Goal: Task Accomplishment & Management: Use online tool/utility

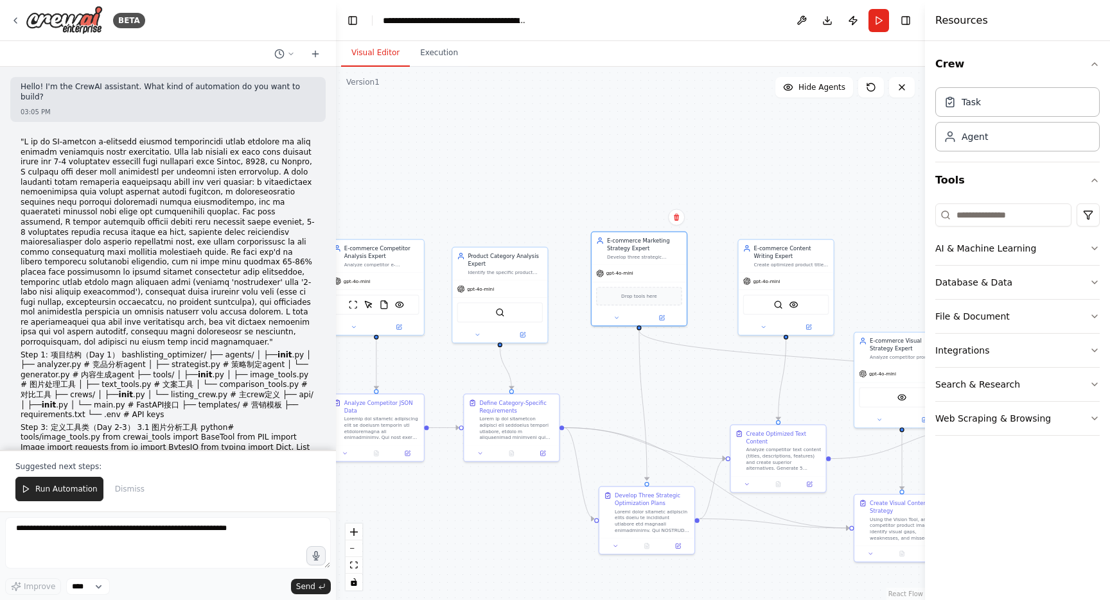
scroll to position [11461, 0]
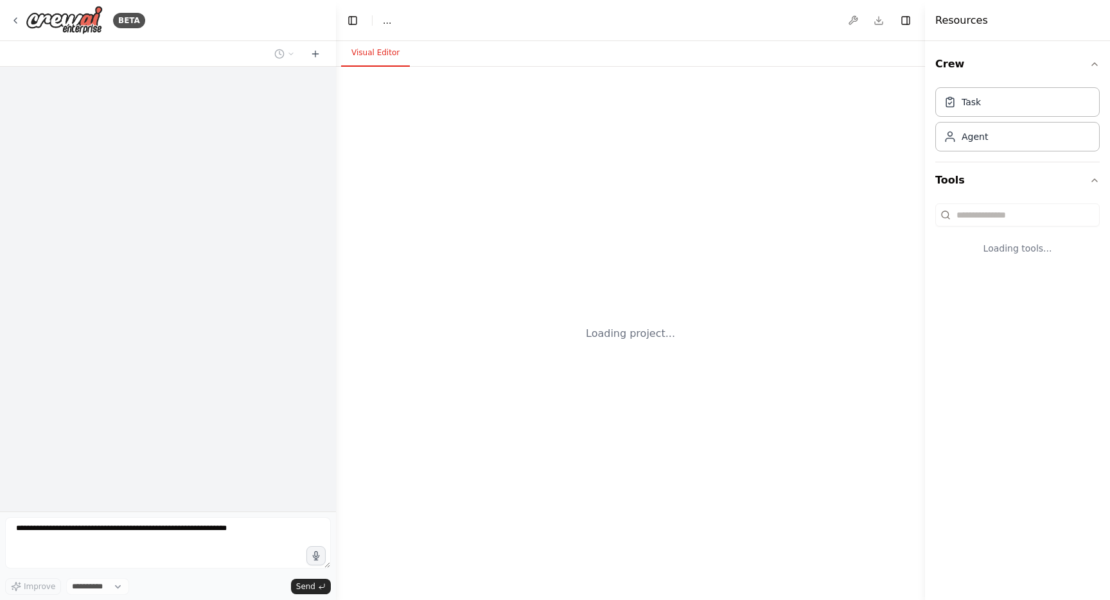
select select "****"
click at [112, 542] on textarea at bounding box center [168, 543] width 326 height 51
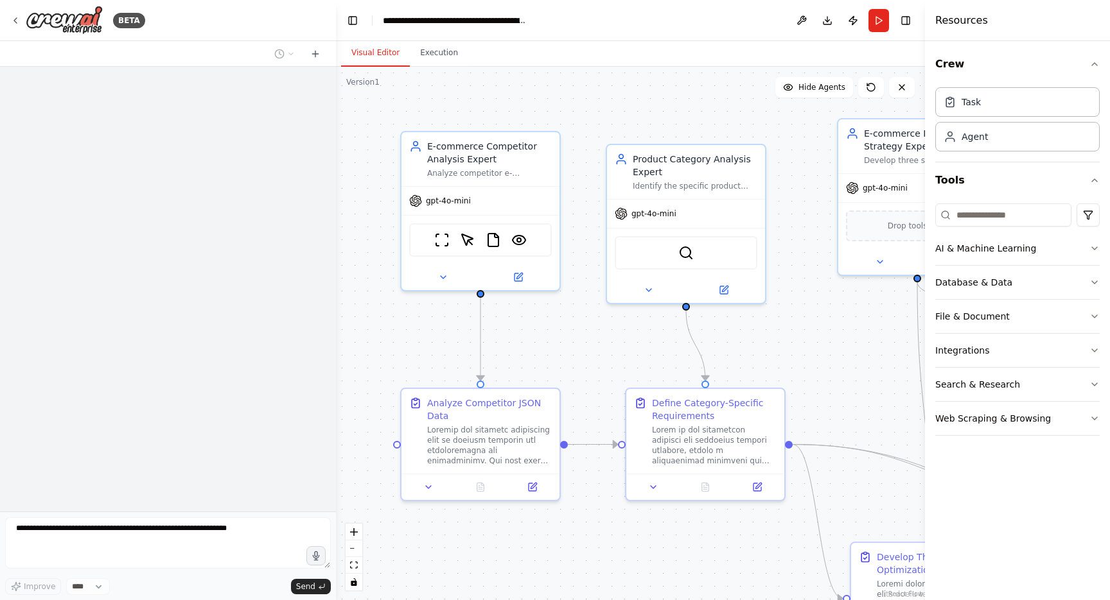
click at [125, 539] on textarea at bounding box center [168, 543] width 326 height 51
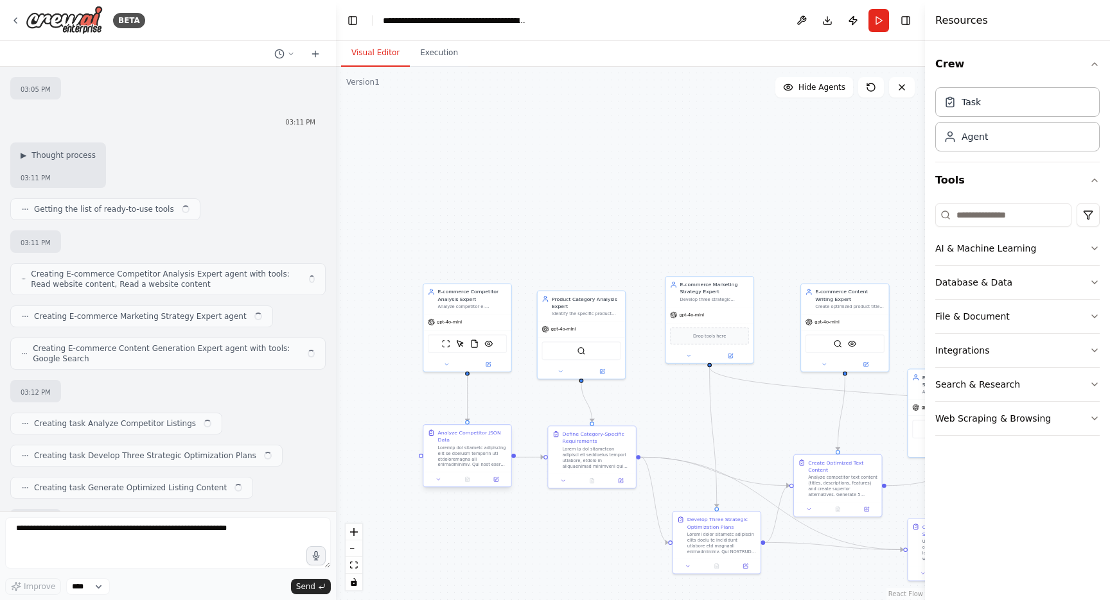
scroll to position [4290, 0]
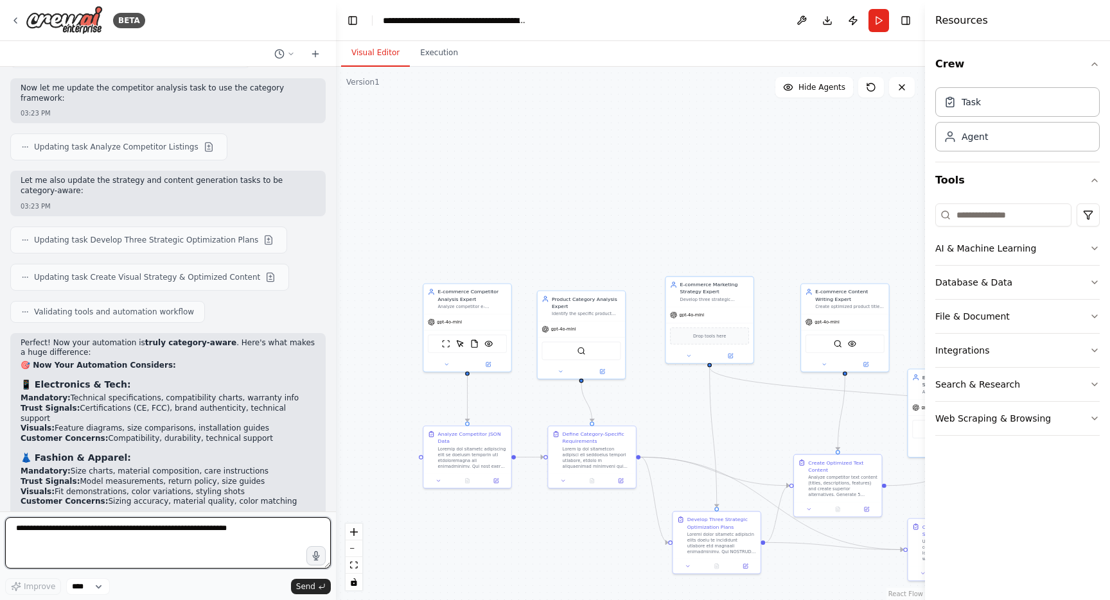
click at [71, 526] on textarea at bounding box center [168, 543] width 326 height 51
type textarea "**********"
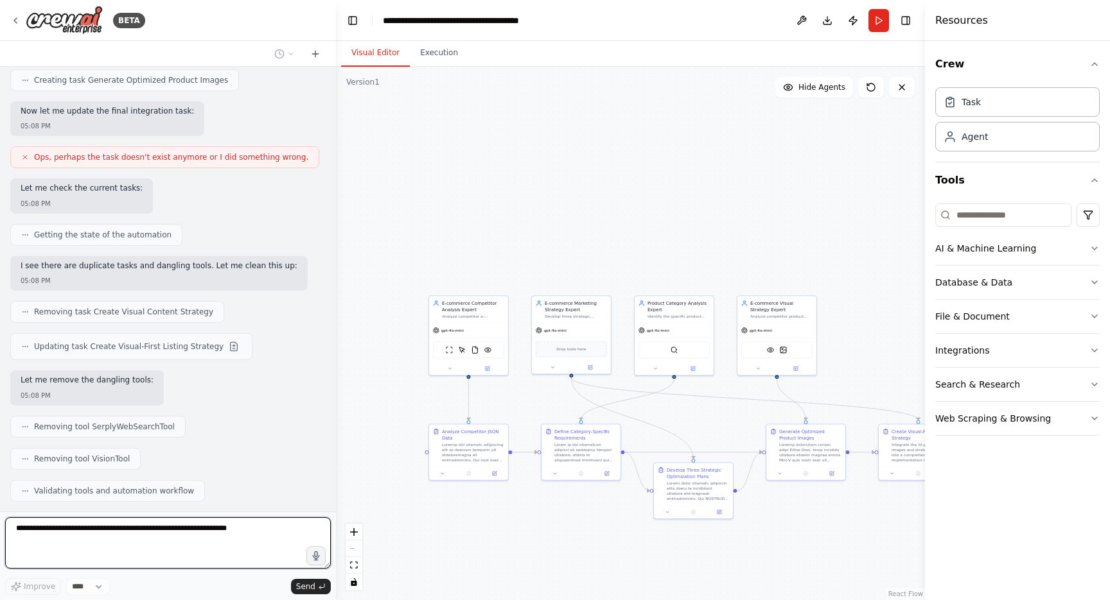
scroll to position [0, 0]
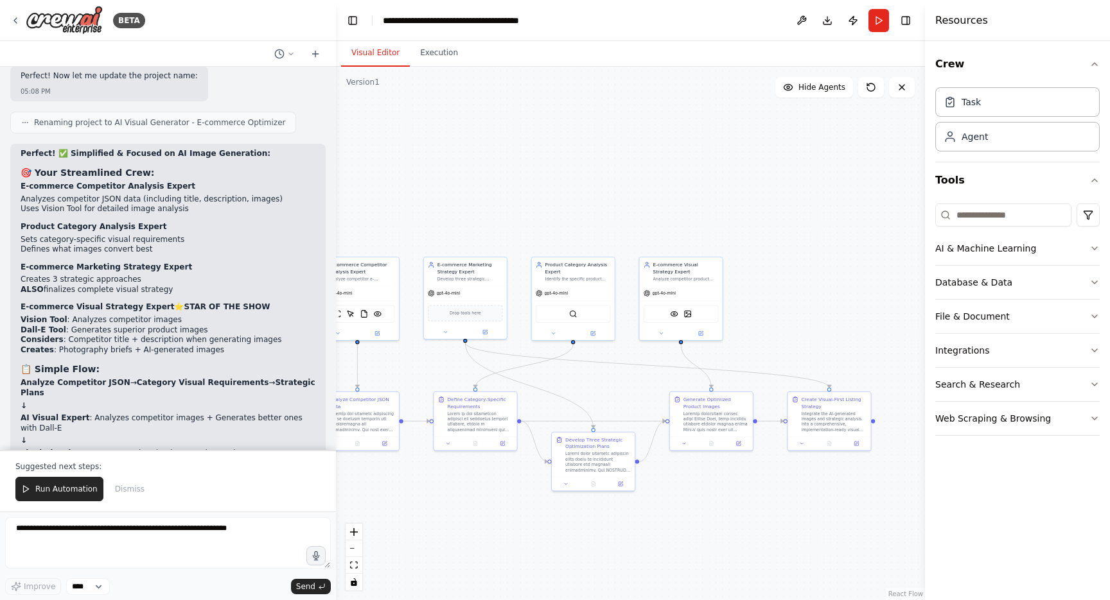
drag, startPoint x: 581, startPoint y: 545, endPoint x: 471, endPoint y: 511, distance: 115.0
click at [471, 511] on div ".deletable-edge-delete-btn { width: 20px; height: 20px; border: 0px solid #ffff…" at bounding box center [630, 334] width 589 height 534
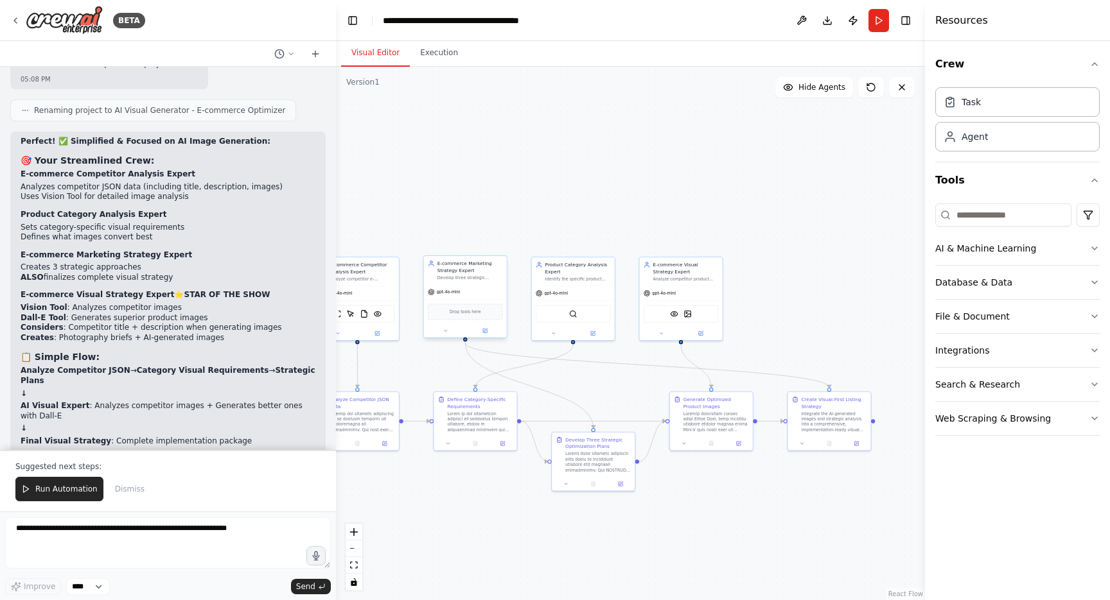
scroll to position [12912, 0]
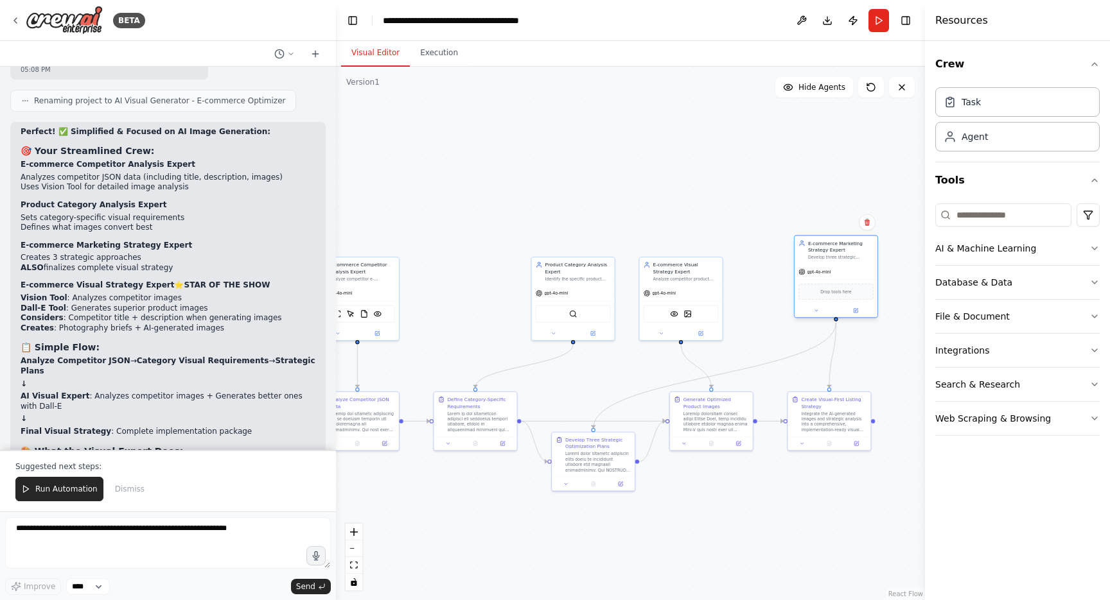
drag, startPoint x: 464, startPoint y: 286, endPoint x: 834, endPoint y: 267, distance: 370.4
click at [834, 267] on div "gpt-4o-mini" at bounding box center [835, 272] width 83 height 15
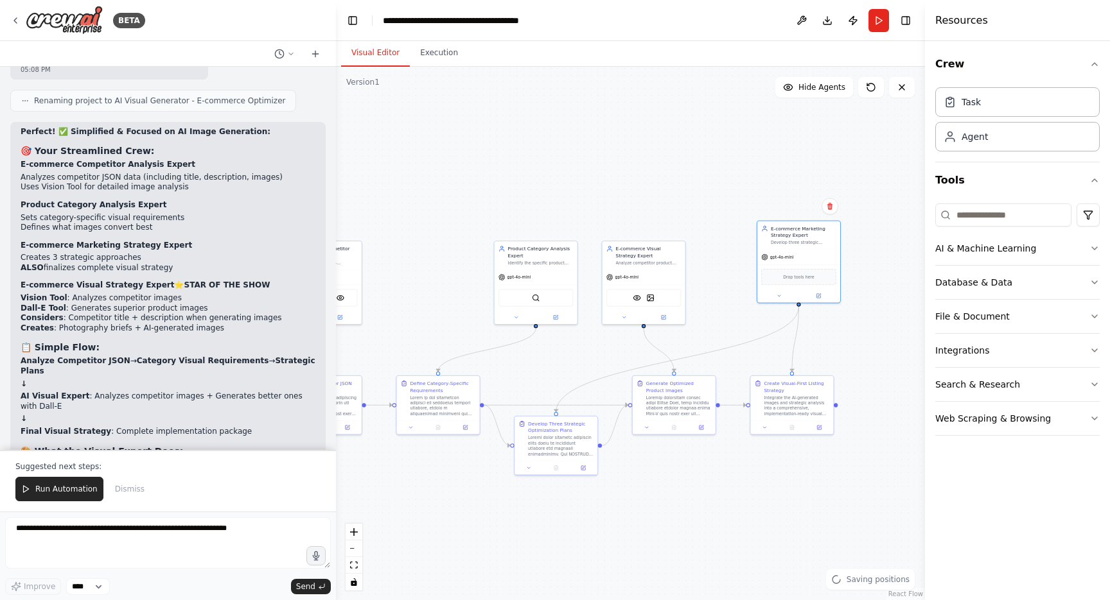
drag, startPoint x: 878, startPoint y: 384, endPoint x: 835, endPoint y: 365, distance: 47.1
click at [835, 365] on div ".deletable-edge-delete-btn { width: 20px; height: 20px; border: 0px solid #ffff…" at bounding box center [630, 334] width 589 height 534
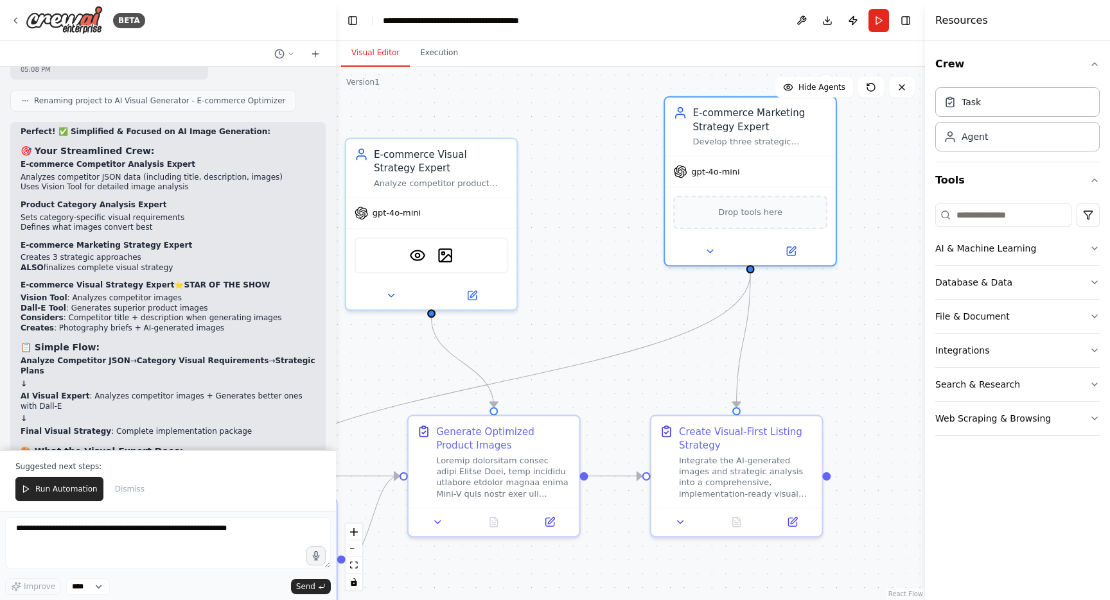
drag, startPoint x: 817, startPoint y: 347, endPoint x: 819, endPoint y: 383, distance: 35.4
click at [819, 383] on div ".deletable-edge-delete-btn { width: 20px; height: 20px; border: 0px solid #ffff…" at bounding box center [630, 334] width 589 height 534
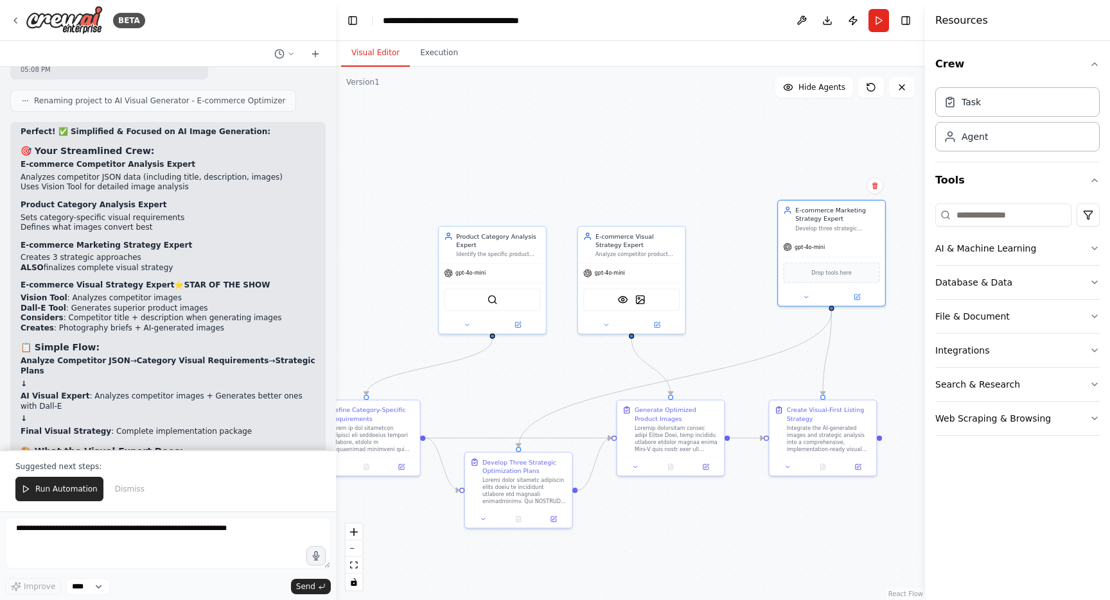
drag, startPoint x: 589, startPoint y: 516, endPoint x: 655, endPoint y: 511, distance: 66.3
click at [656, 511] on div ".deletable-edge-delete-btn { width: 20px; height: 20px; border: 0px solid #ffff…" at bounding box center [630, 334] width 589 height 534
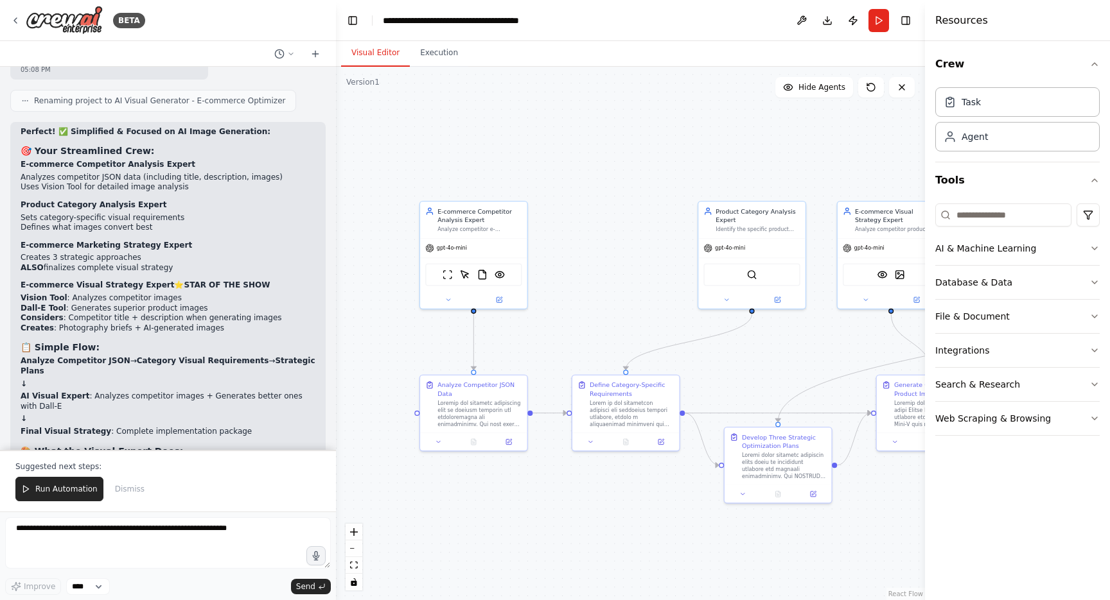
drag, startPoint x: 568, startPoint y: 342, endPoint x: 855, endPoint y: 310, distance: 288.8
click at [855, 310] on div ".deletable-edge-delete-btn { width: 20px; height: 20px; border: 0px solid #ffff…" at bounding box center [630, 334] width 589 height 534
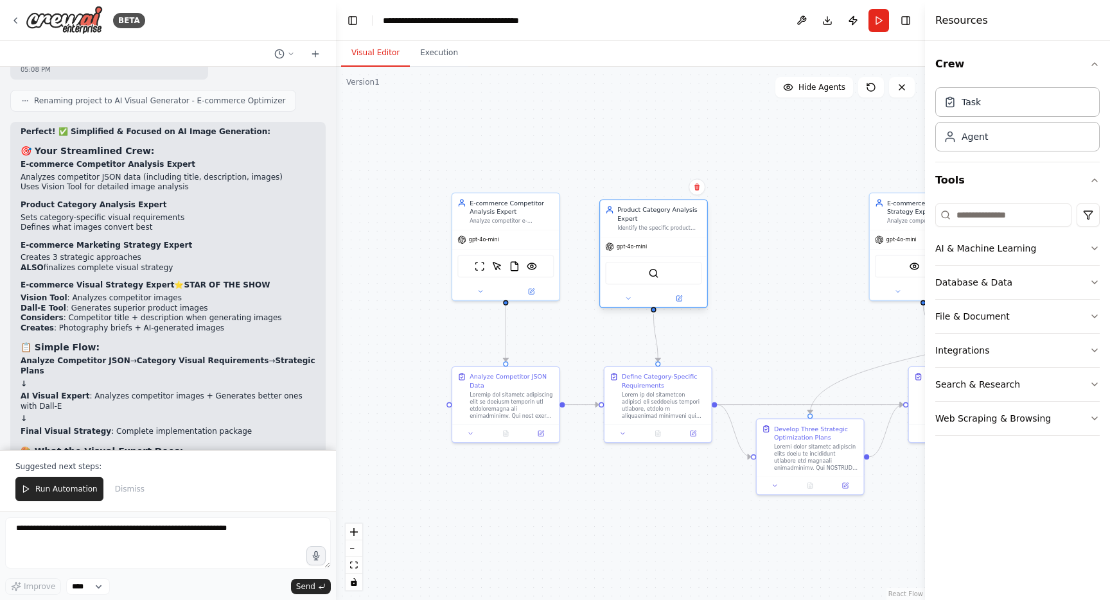
drag, startPoint x: 774, startPoint y: 223, endPoint x: 648, endPoint y: 231, distance: 126.7
click at [648, 231] on div "Identify the specific product category for {product_type} and establish the cat…" at bounding box center [659, 228] width 84 height 7
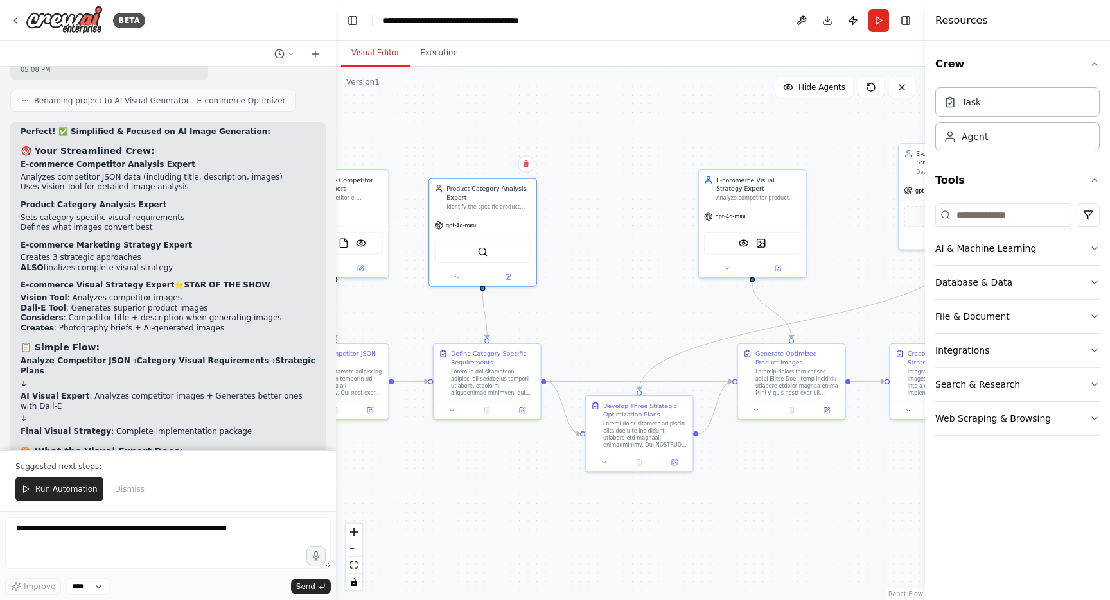
drag, startPoint x: 774, startPoint y: 273, endPoint x: 602, endPoint y: 250, distance: 173.6
click at [601, 250] on div ".deletable-edge-delete-btn { width: 20px; height: 20px; border: 0px solid #ffff…" at bounding box center [630, 334] width 589 height 534
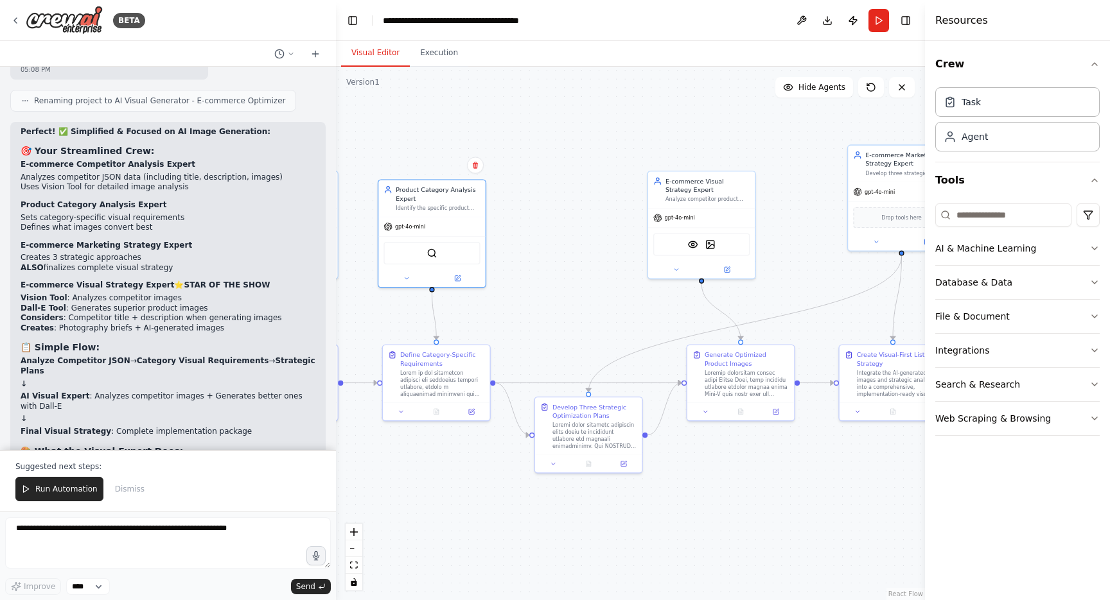
drag, startPoint x: 616, startPoint y: 257, endPoint x: 569, endPoint y: 258, distance: 47.5
click at [569, 258] on div ".deletable-edge-delete-btn { width: 20px; height: 20px; border: 0px solid #ffff…" at bounding box center [630, 334] width 589 height 534
drag, startPoint x: 899, startPoint y: 176, endPoint x: 566, endPoint y: 215, distance: 335.6
click at [566, 215] on div "E-commerce Marketing Strategy Expert Develop three strategic improvement plans …" at bounding box center [571, 197] width 107 height 37
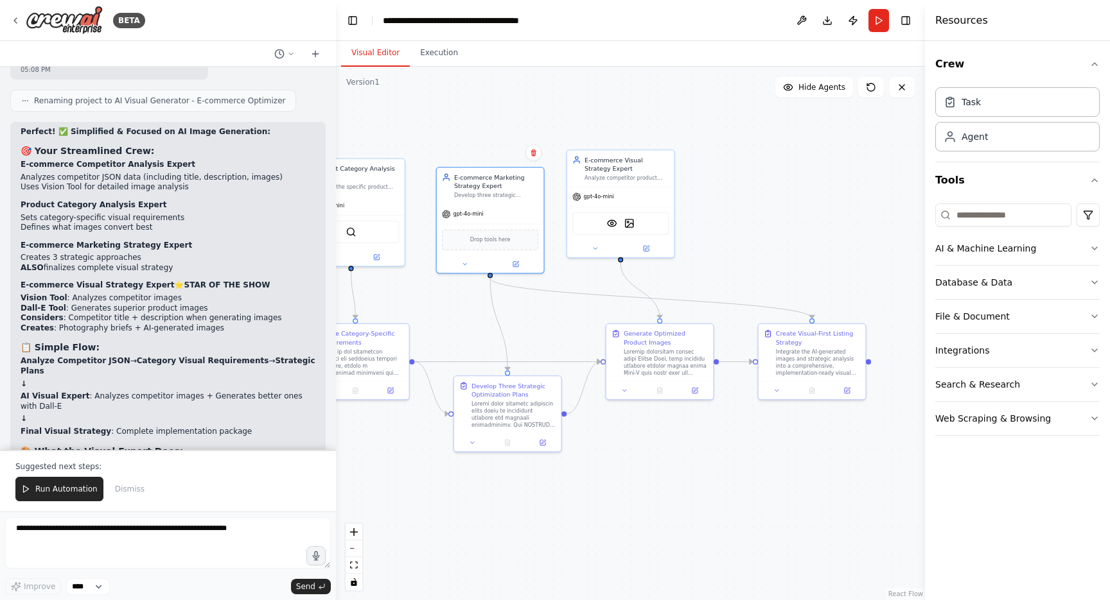
drag, startPoint x: 712, startPoint y: 490, endPoint x: 632, endPoint y: 469, distance: 83.0
click at [632, 469] on div ".deletable-edge-delete-btn { width: 20px; height: 20px; border: 0px solid #ffff…" at bounding box center [630, 334] width 589 height 534
click at [197, 550] on textarea at bounding box center [168, 543] width 326 height 51
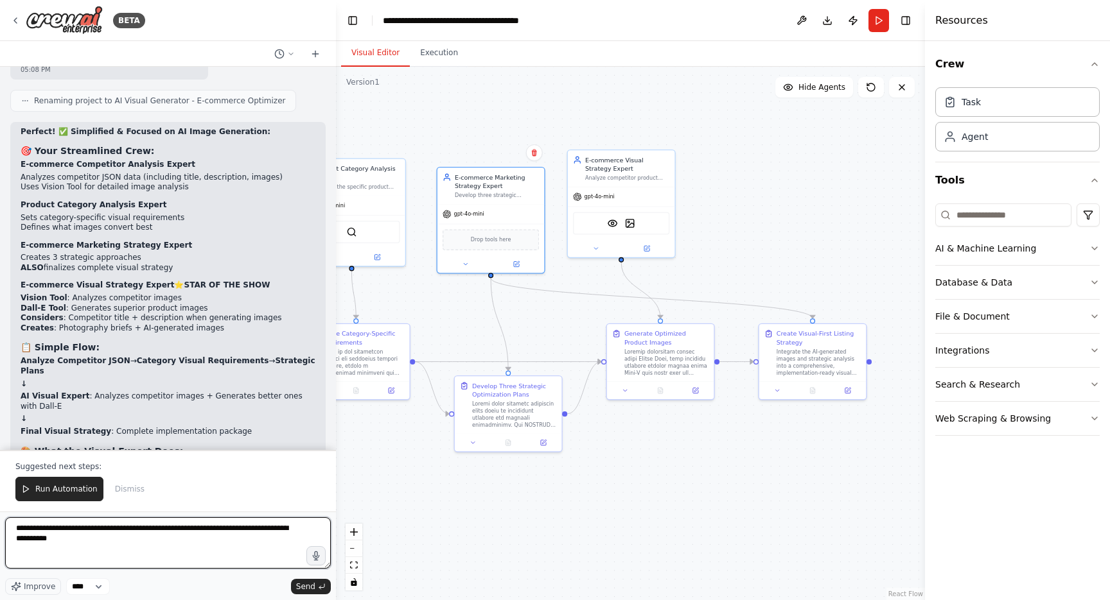
type textarea "**********"
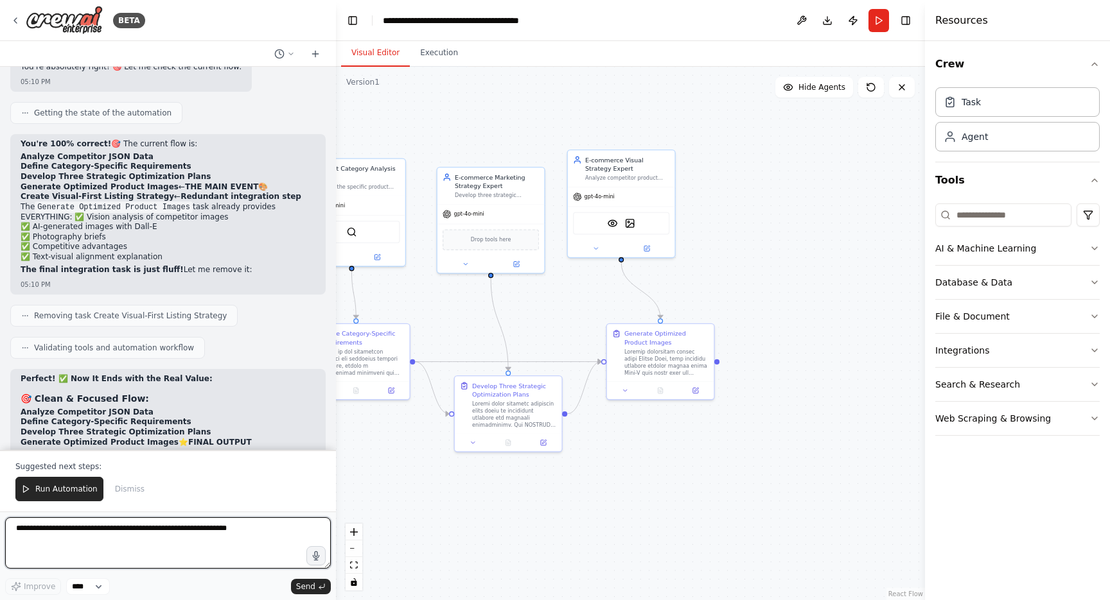
scroll to position [13529, 0]
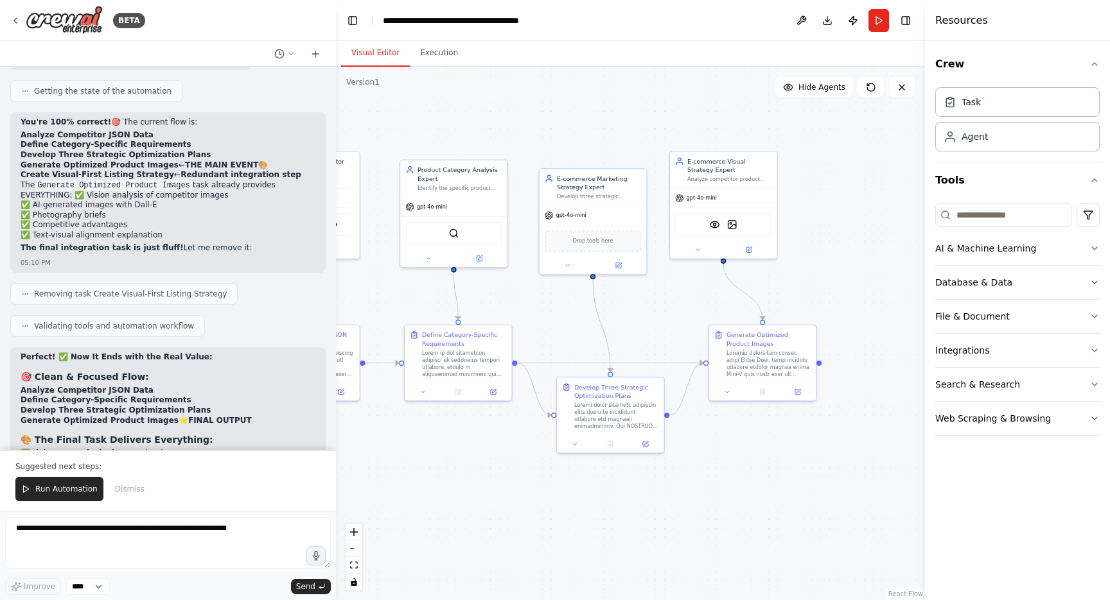
drag, startPoint x: 407, startPoint y: 470, endPoint x: 507, endPoint y: 471, distance: 100.2
click at [509, 471] on div ".deletable-edge-delete-btn { width: 20px; height: 20px; border: 0px solid #ffff…" at bounding box center [630, 334] width 589 height 534
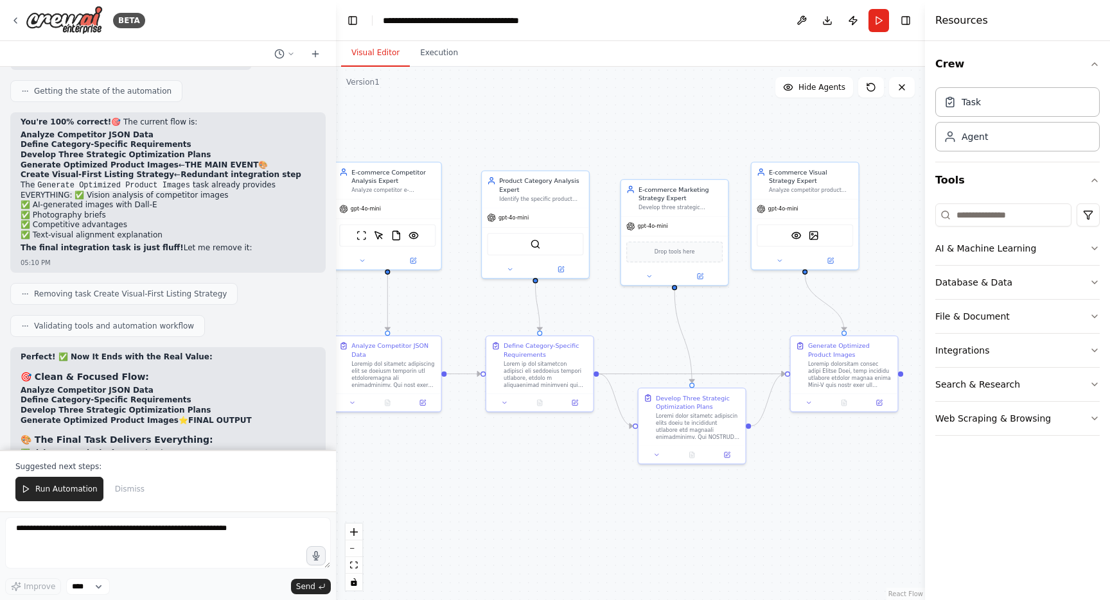
drag, startPoint x: 450, startPoint y: 445, endPoint x: 532, endPoint y: 456, distance: 82.9
click at [532, 456] on div ".deletable-edge-delete-btn { width: 20px; height: 20px; border: 0px solid #ffff…" at bounding box center [630, 334] width 589 height 534
click at [124, 544] on textarea at bounding box center [168, 543] width 326 height 51
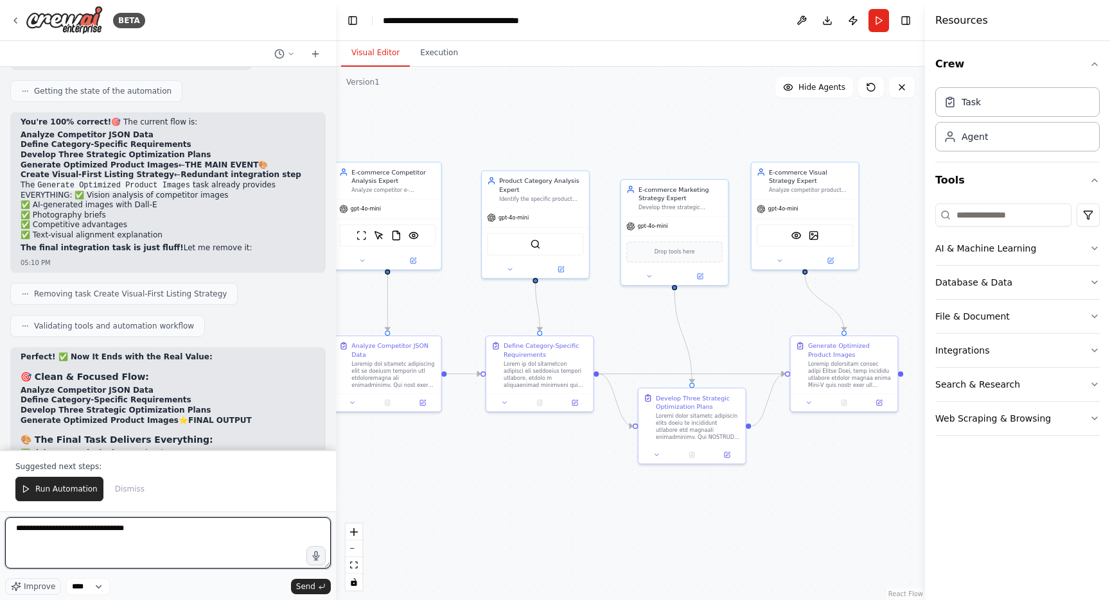
type textarea "**********"
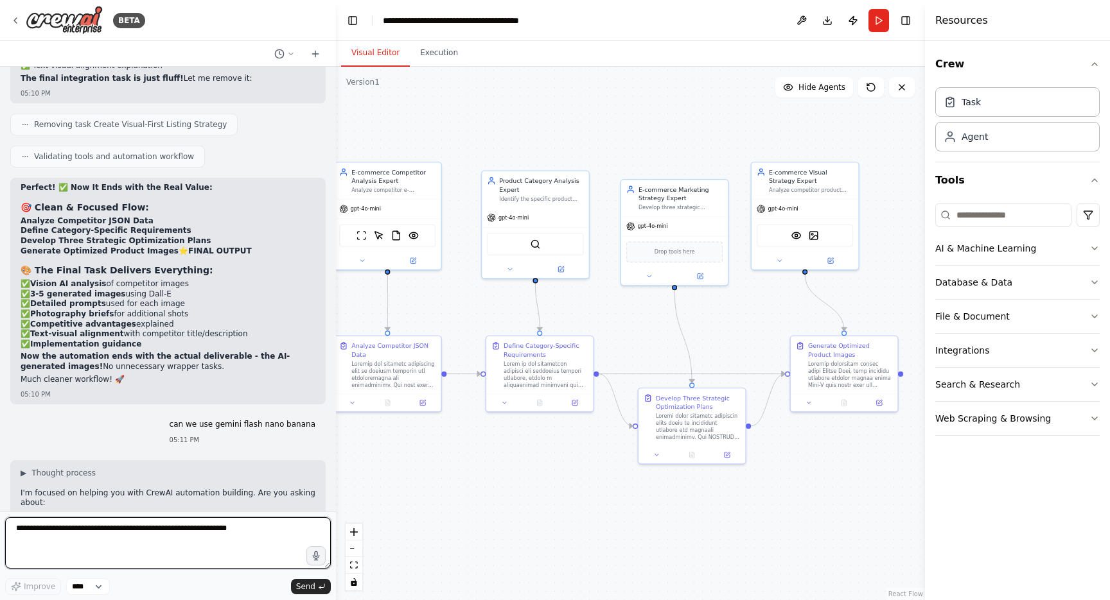
scroll to position [0, 0]
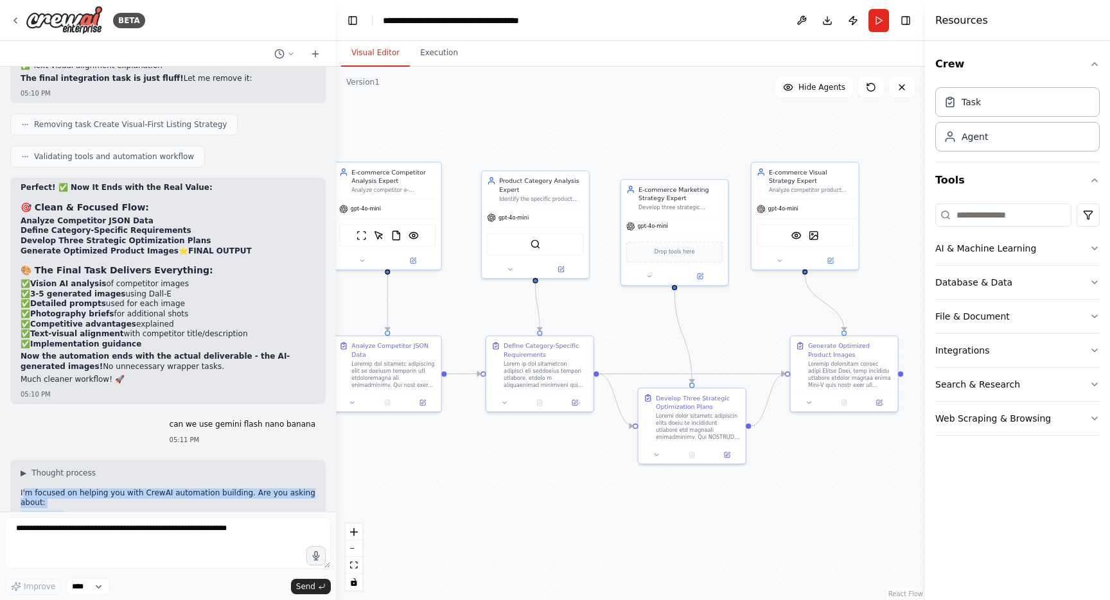
drag, startPoint x: 22, startPoint y: 360, endPoint x: 59, endPoint y: 383, distance: 43.6
click at [59, 489] on div "I'm focused on helping you with CrewAI automation building. Are you asking abou…" at bounding box center [168, 556] width 295 height 135
click at [69, 534] on strong "Or is this about something unrelated" at bounding box center [101, 538] width 161 height 9
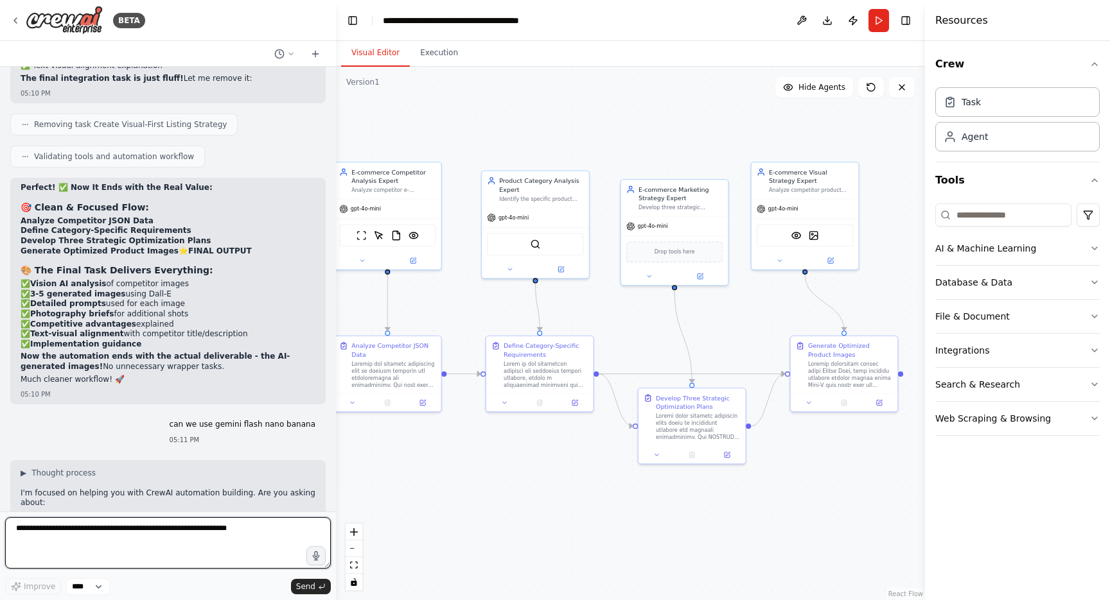
click at [60, 524] on textarea at bounding box center [168, 543] width 326 height 51
type textarea "**********"
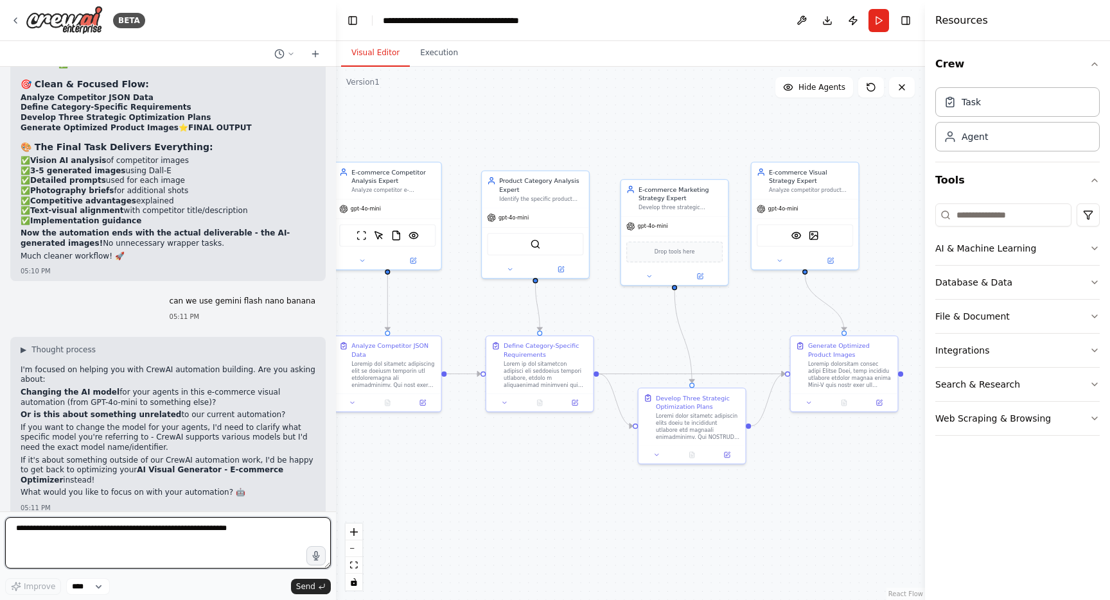
scroll to position [14007, 0]
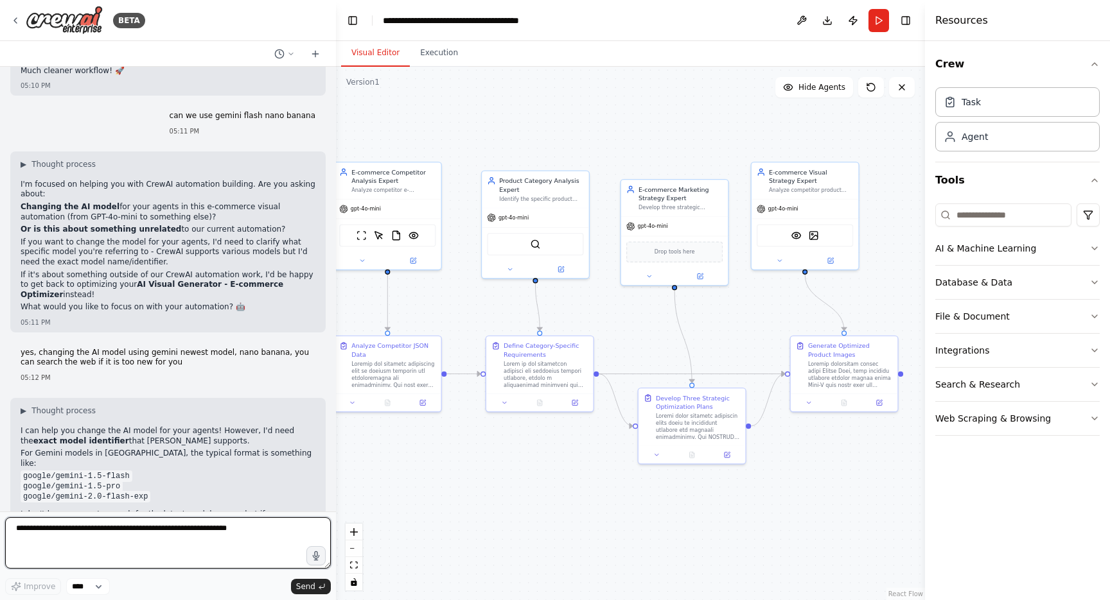
click at [105, 534] on textarea at bounding box center [168, 543] width 326 height 51
paste textarea "**********"
click at [218, 531] on textarea "**********" at bounding box center [168, 543] width 326 height 51
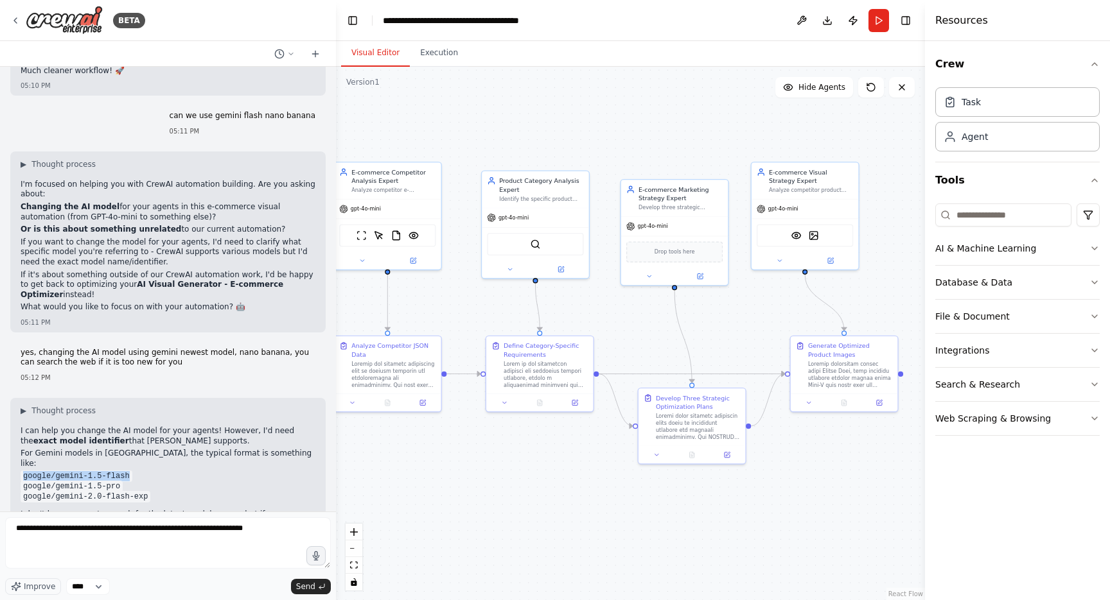
drag, startPoint x: 133, startPoint y: 325, endPoint x: 19, endPoint y: 328, distance: 113.7
click at [19, 398] on div "▶ Thought process I can help you change the AI model for your agents! However, …" at bounding box center [167, 531] width 315 height 267
copy code "google/gemini-1.5-flash"
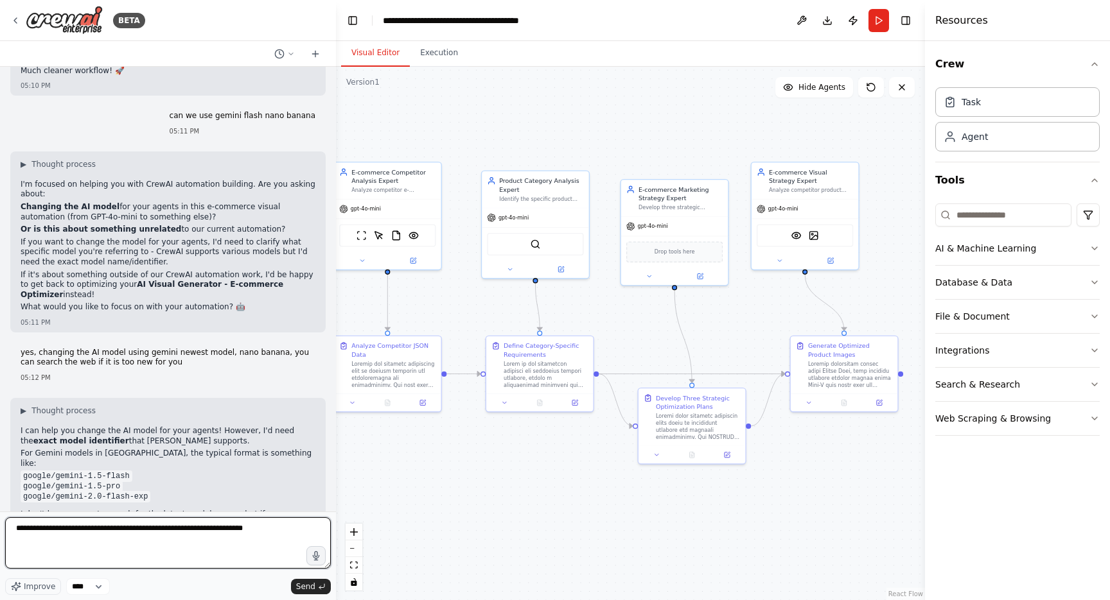
click at [278, 536] on textarea "**********" at bounding box center [168, 543] width 326 height 51
type textarea "**********"
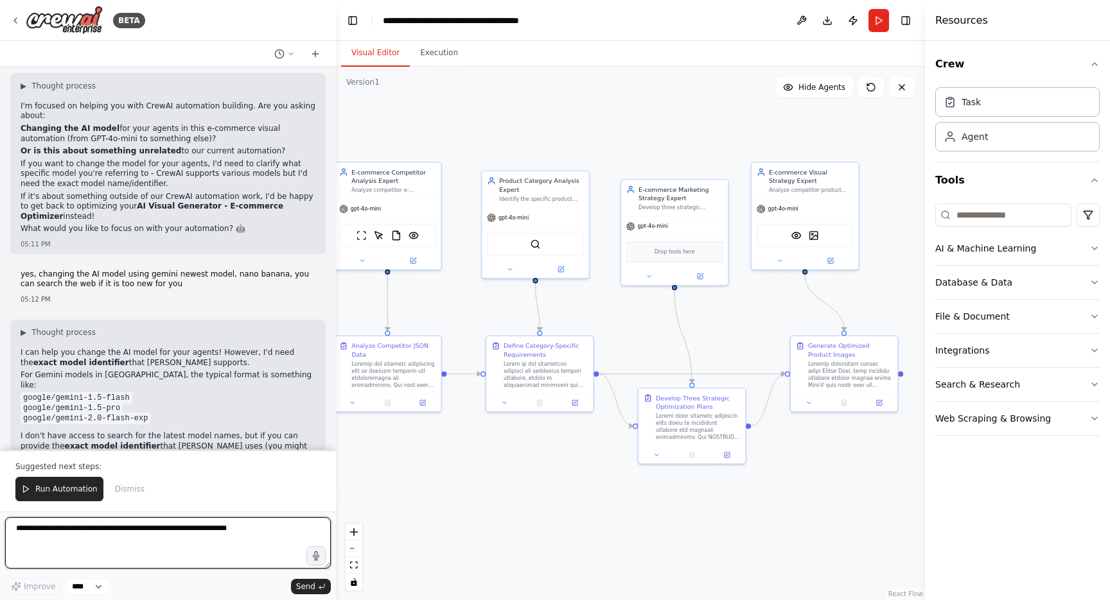
scroll to position [14566, 0]
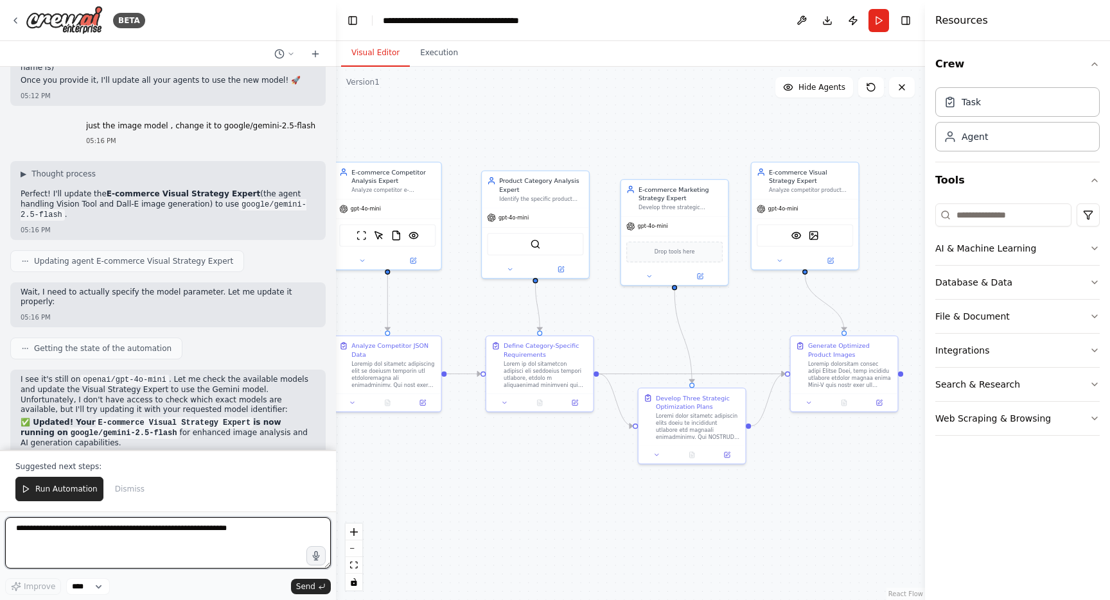
click at [143, 542] on textarea at bounding box center [168, 543] width 326 height 51
paste textarea "**********"
type textarea "**********"
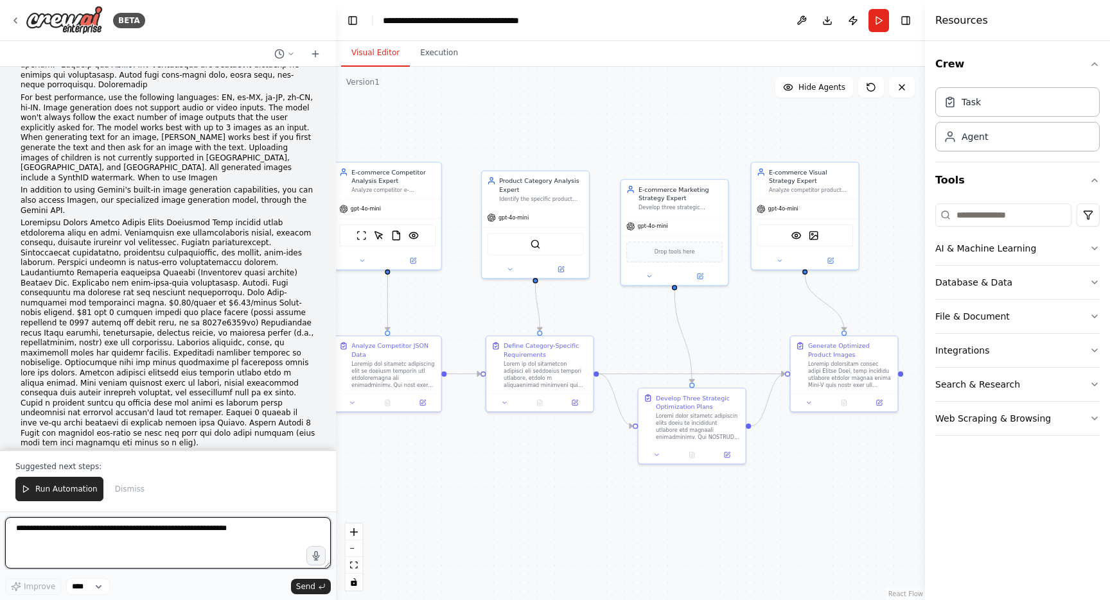
scroll to position [17397, 0]
click at [188, 534] on textarea at bounding box center [168, 543] width 326 height 51
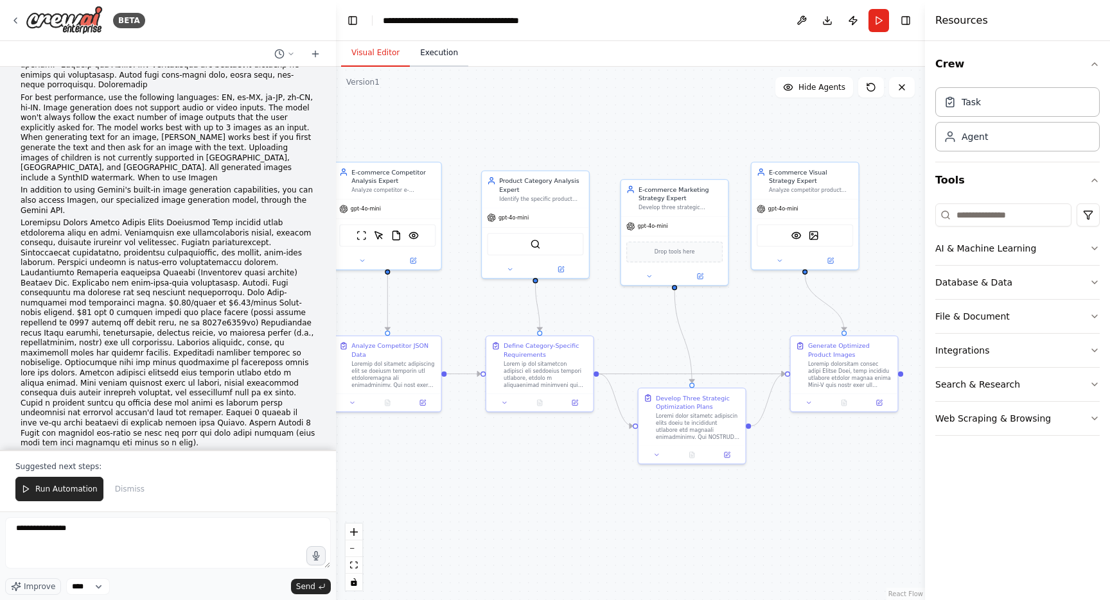
click at [430, 55] on button "Execution" at bounding box center [439, 53] width 58 height 27
click at [385, 53] on button "Visual Editor" at bounding box center [375, 53] width 69 height 27
click at [880, 16] on button "Run" at bounding box center [878, 20] width 21 height 23
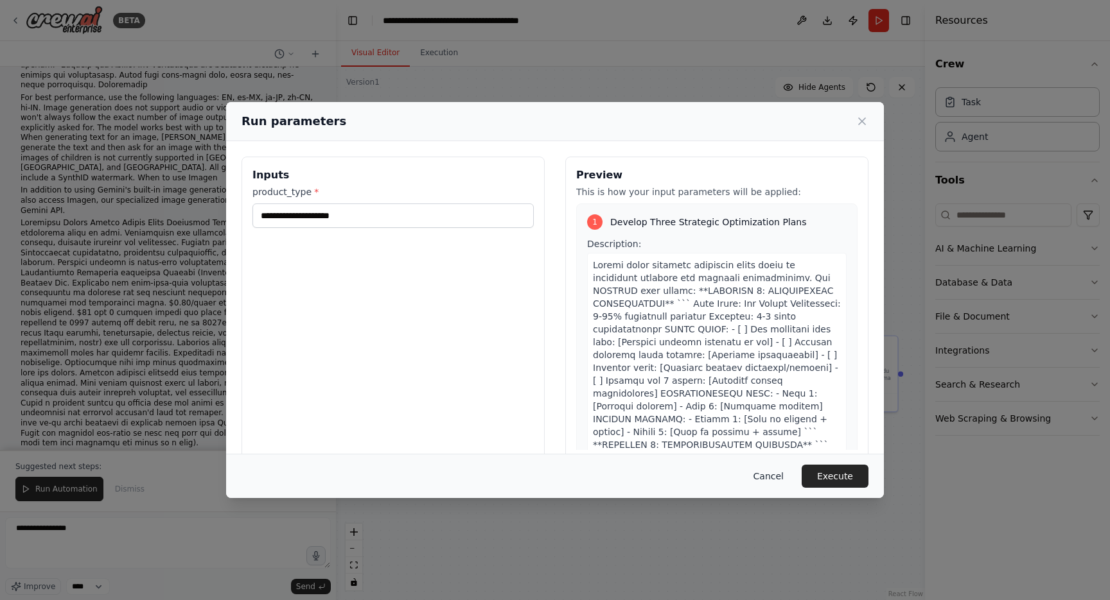
click at [758, 473] on button "Cancel" at bounding box center [768, 476] width 51 height 23
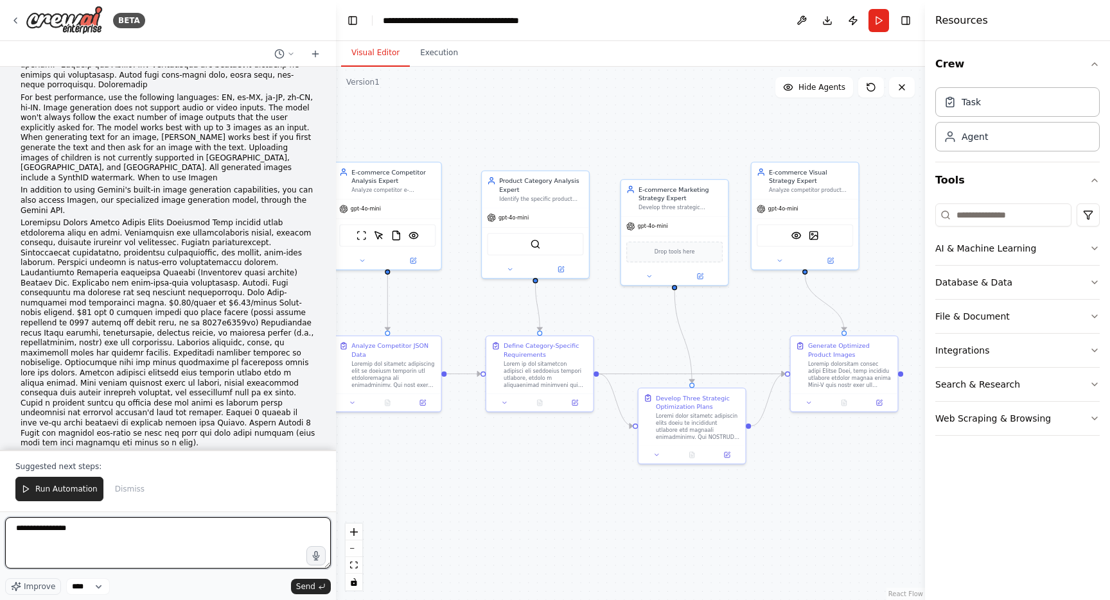
click at [159, 532] on textarea "**********" at bounding box center [168, 543] width 326 height 51
type textarea "*"
type textarea "**********"
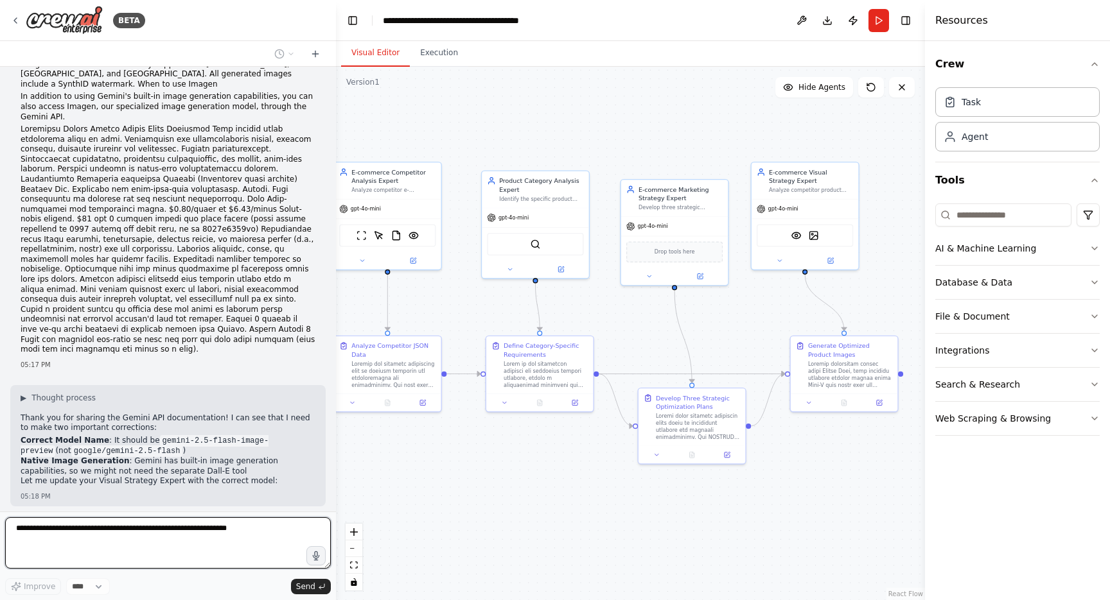
scroll to position [17522, 0]
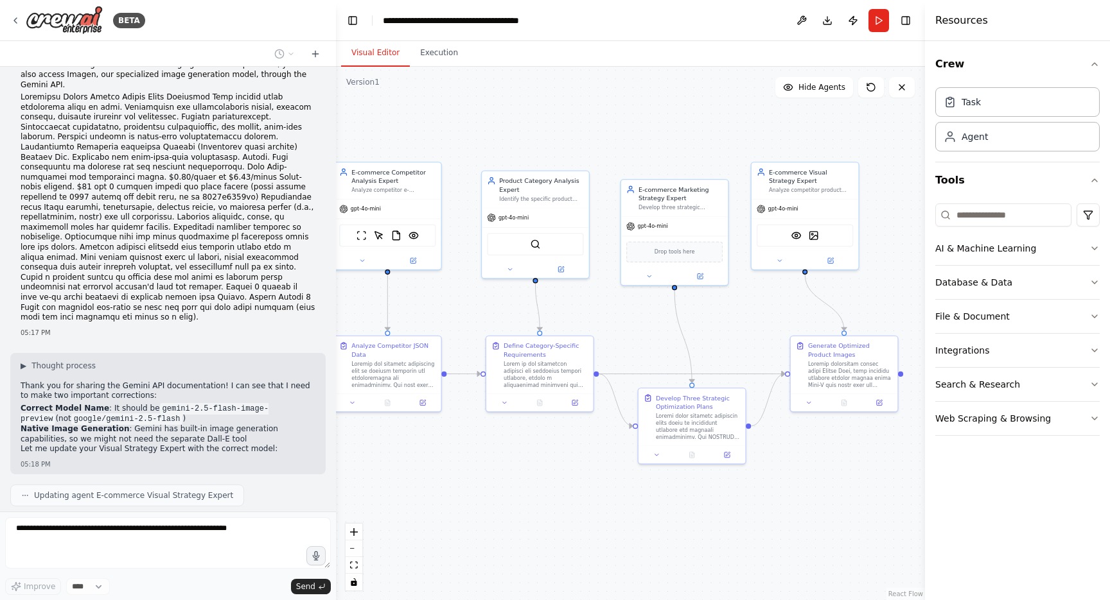
click at [250, 540] on textarea at bounding box center [168, 543] width 326 height 51
click at [259, 539] on textarea at bounding box center [168, 543] width 326 height 51
click at [216, 532] on textarea at bounding box center [168, 543] width 326 height 51
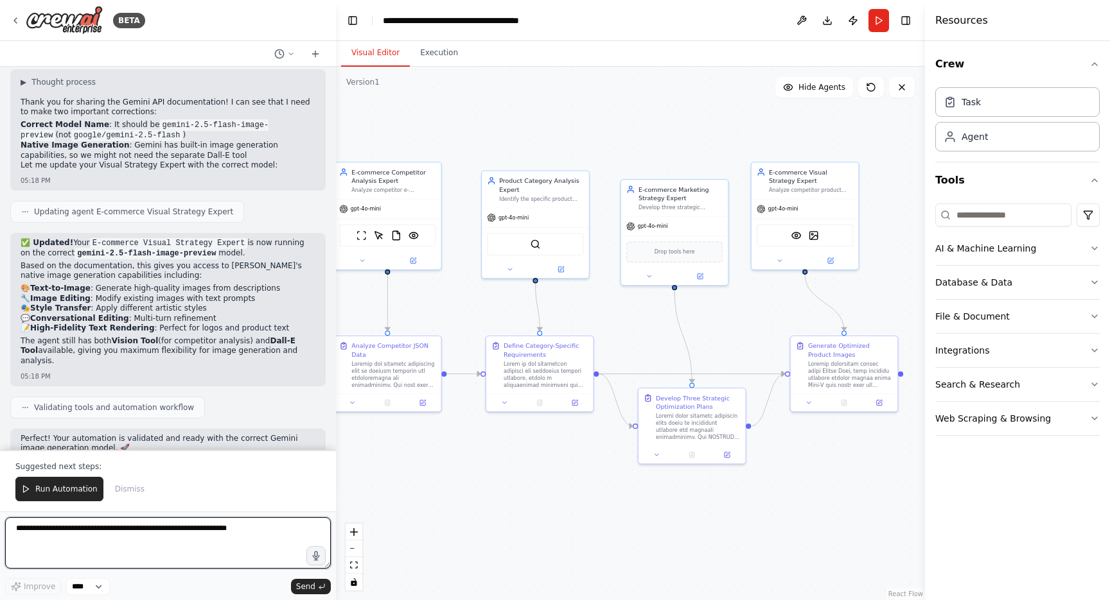
scroll to position [17816, 0]
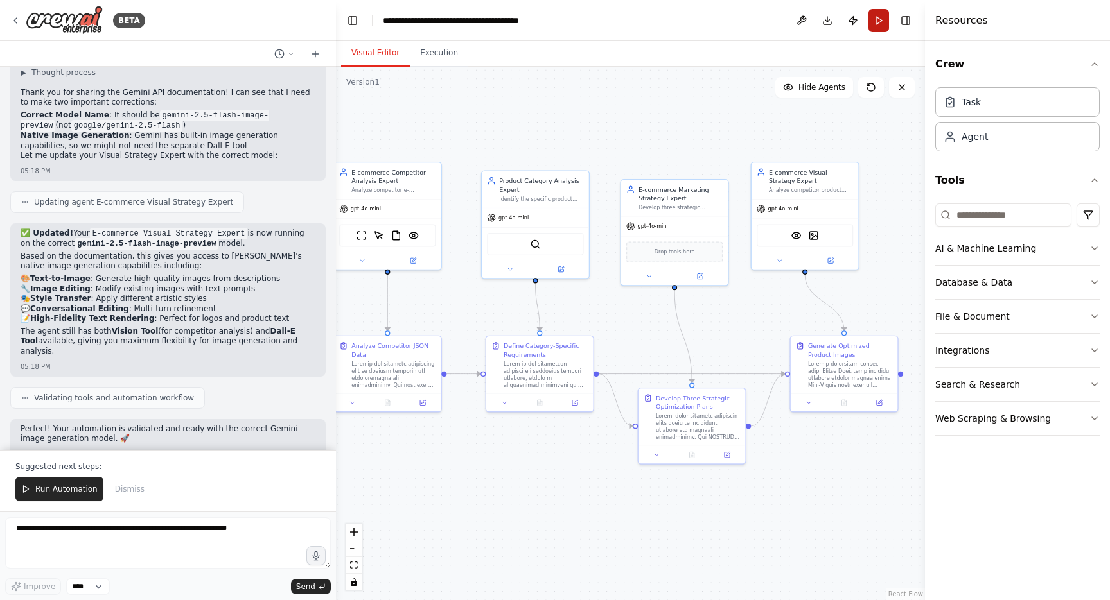
click at [877, 19] on button "Run" at bounding box center [878, 20] width 21 height 23
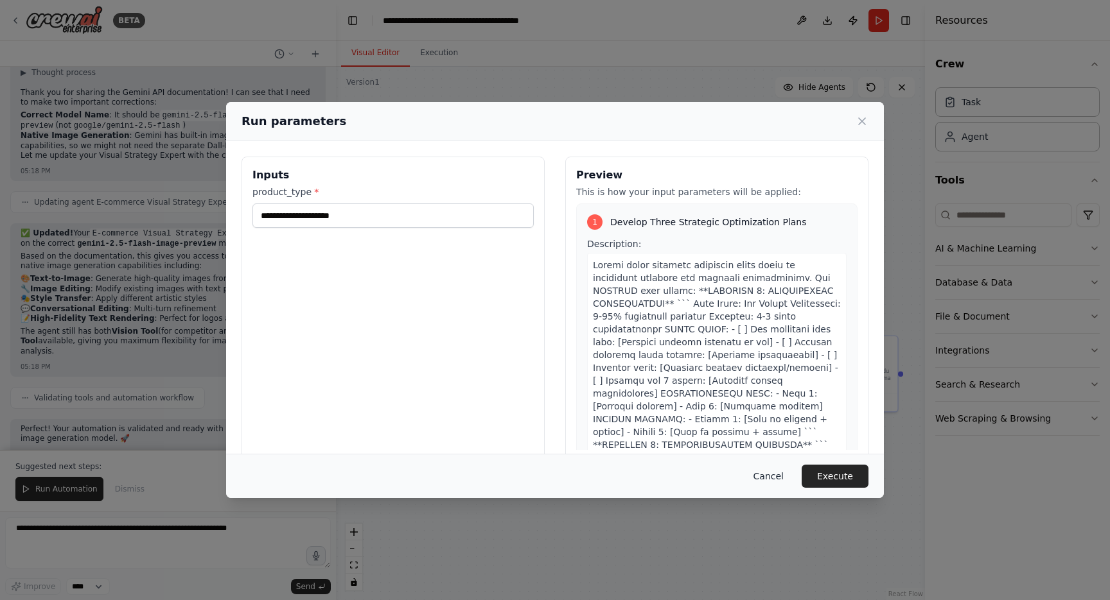
click at [762, 475] on button "Cancel" at bounding box center [768, 476] width 51 height 23
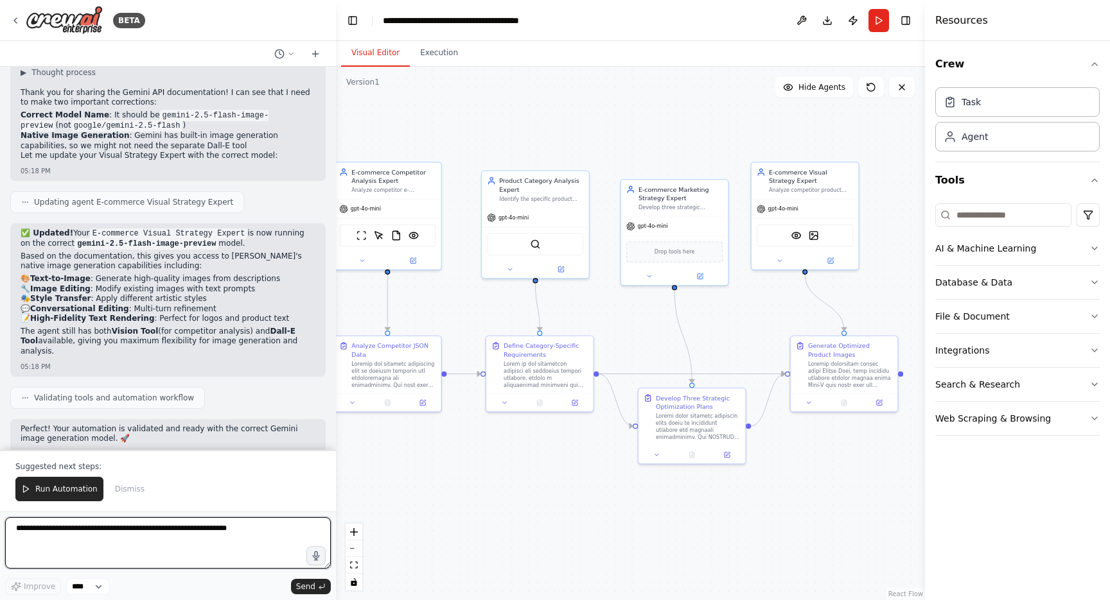
click at [40, 559] on textarea at bounding box center [168, 543] width 326 height 51
paste textarea "**********"
type textarea "**********"
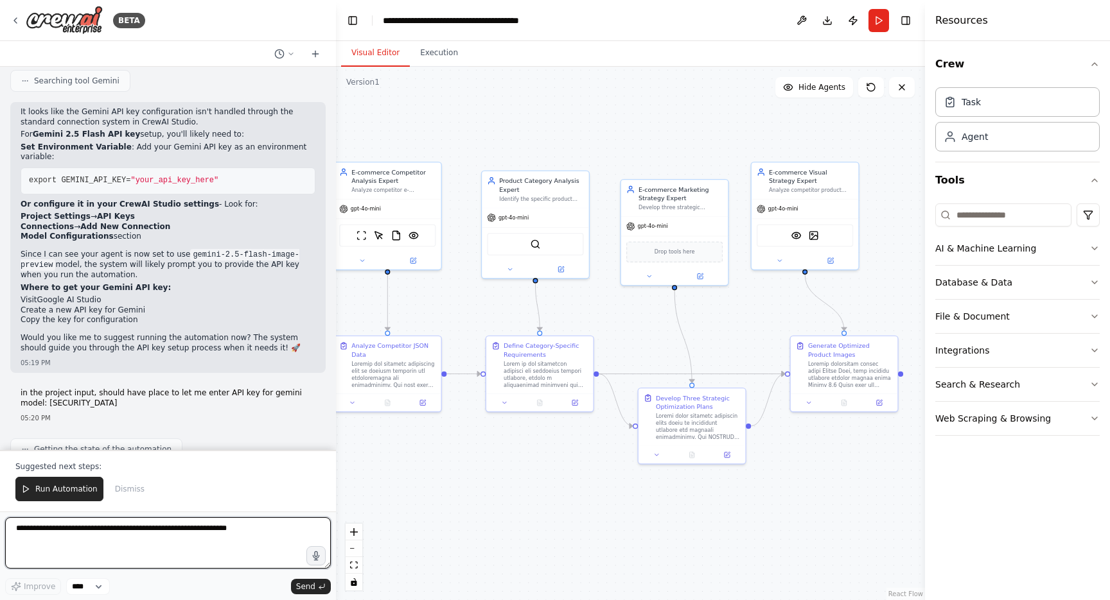
scroll to position [18353, 0]
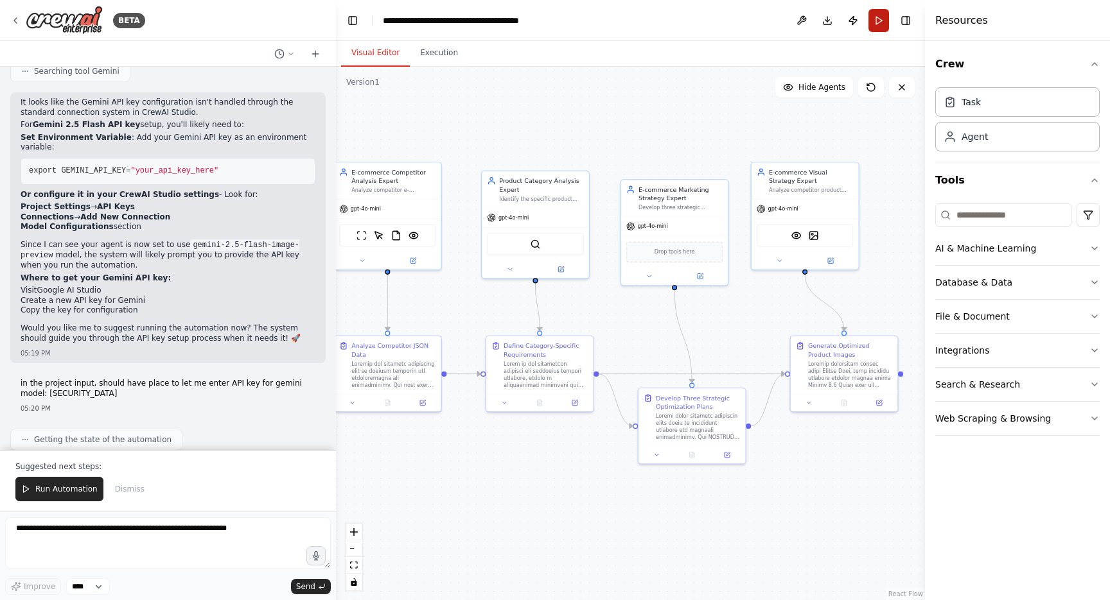
click at [877, 26] on button "Run" at bounding box center [878, 20] width 21 height 23
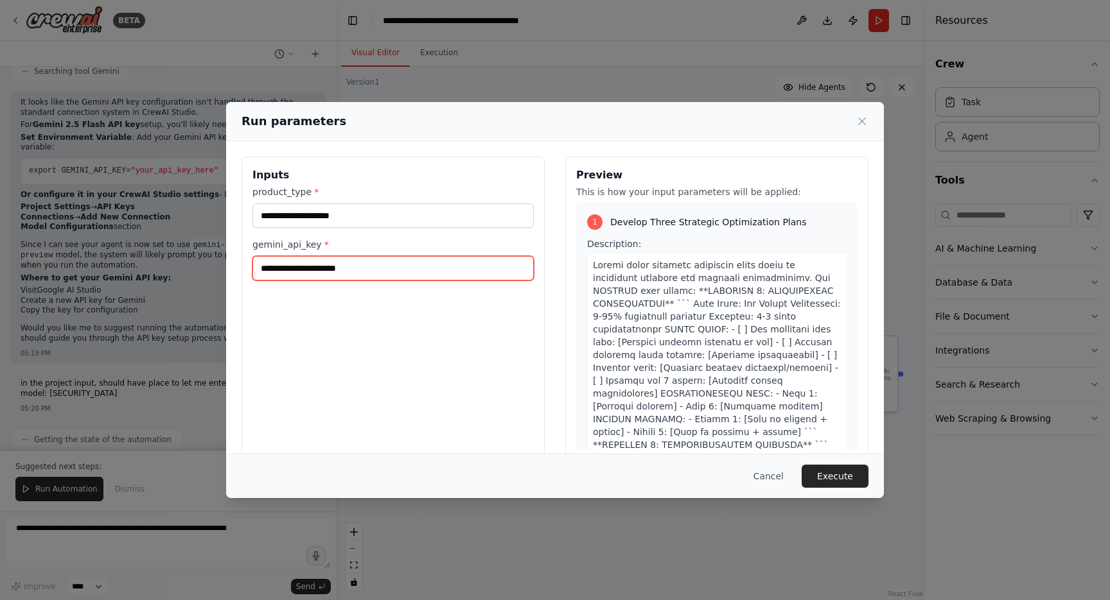
click at [426, 267] on input "gemini_api_key *" at bounding box center [392, 268] width 281 height 24
paste input "**********"
type input "**********"
click at [455, 313] on div "**********" at bounding box center [392, 309] width 303 height 304
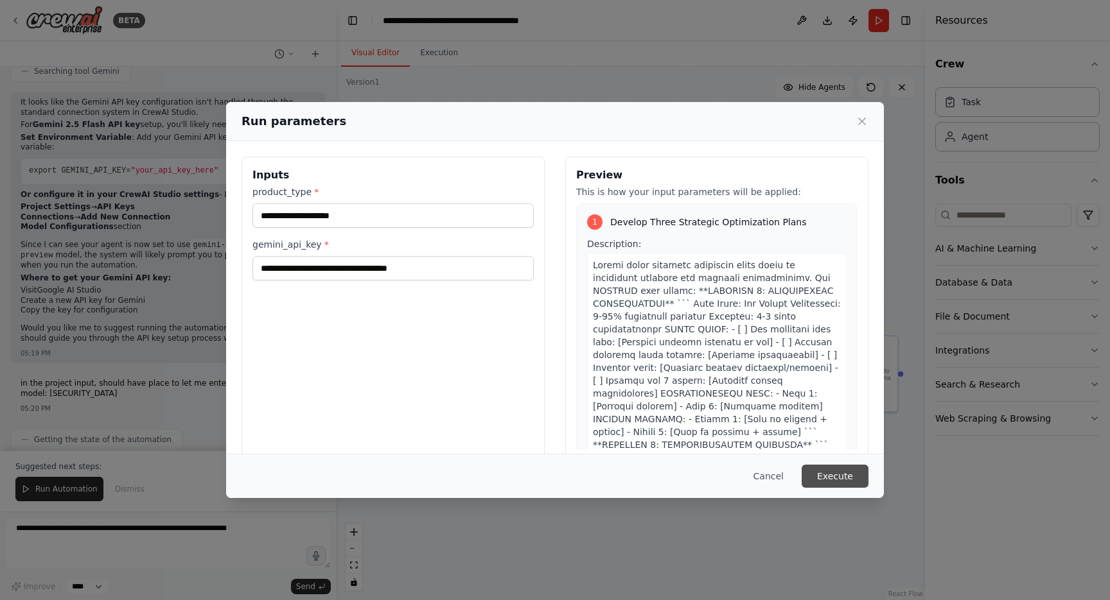
click at [810, 476] on button "Execute" at bounding box center [834, 476] width 67 height 23
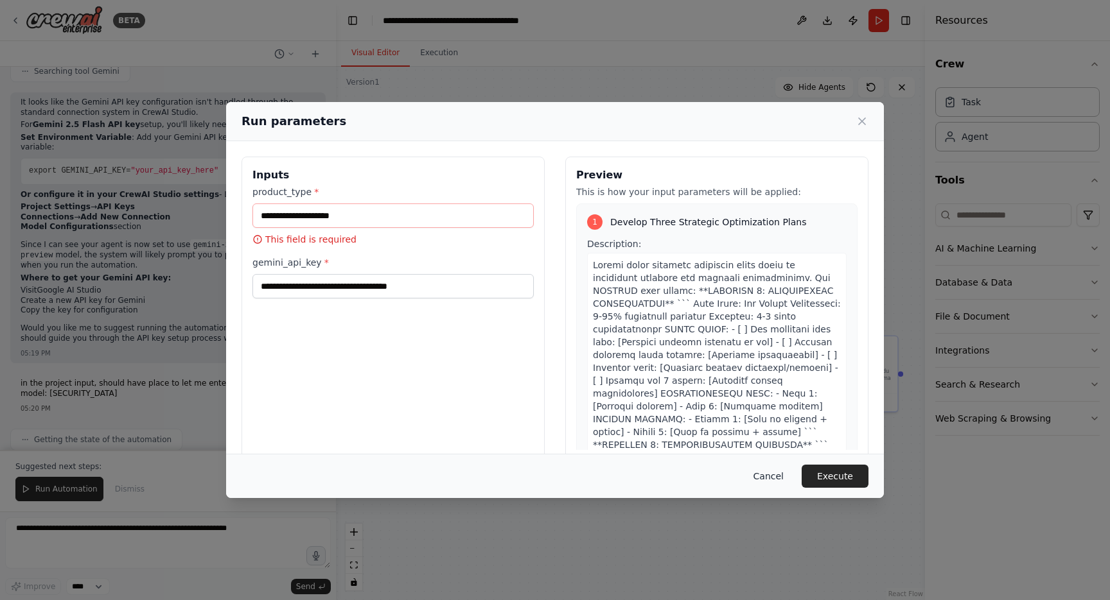
click at [777, 480] on button "Cancel" at bounding box center [768, 476] width 51 height 23
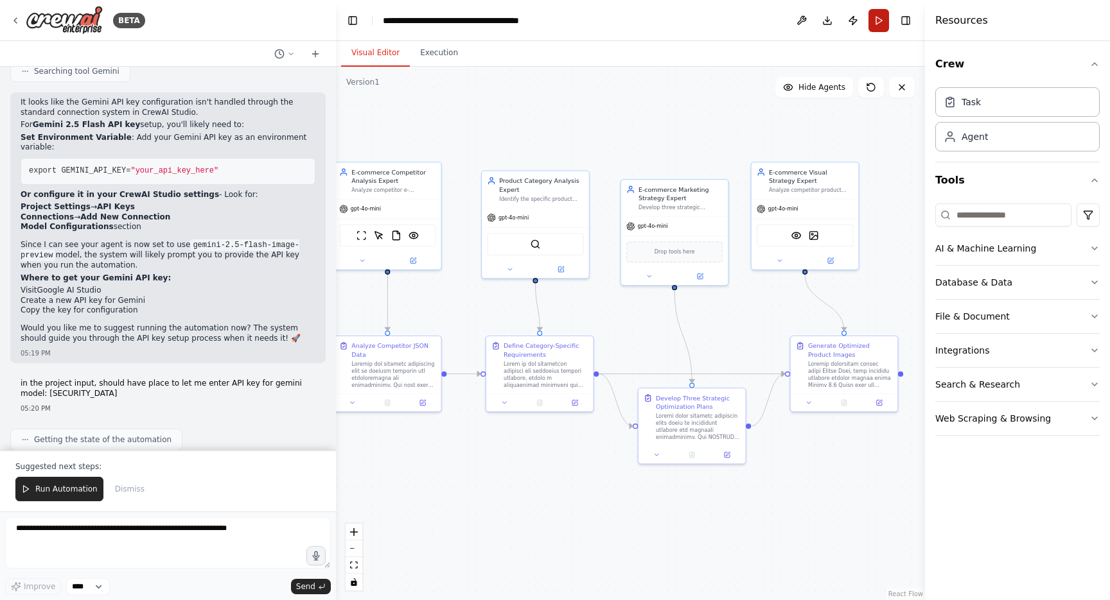
click at [874, 26] on button "Run" at bounding box center [878, 20] width 21 height 23
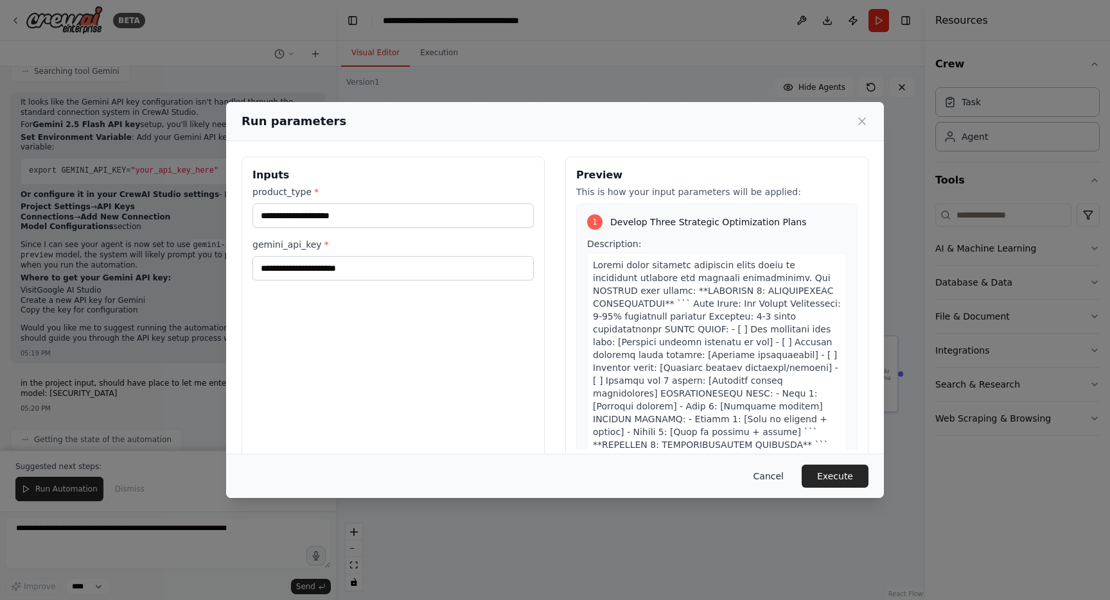
click at [774, 476] on button "Cancel" at bounding box center [768, 476] width 51 height 23
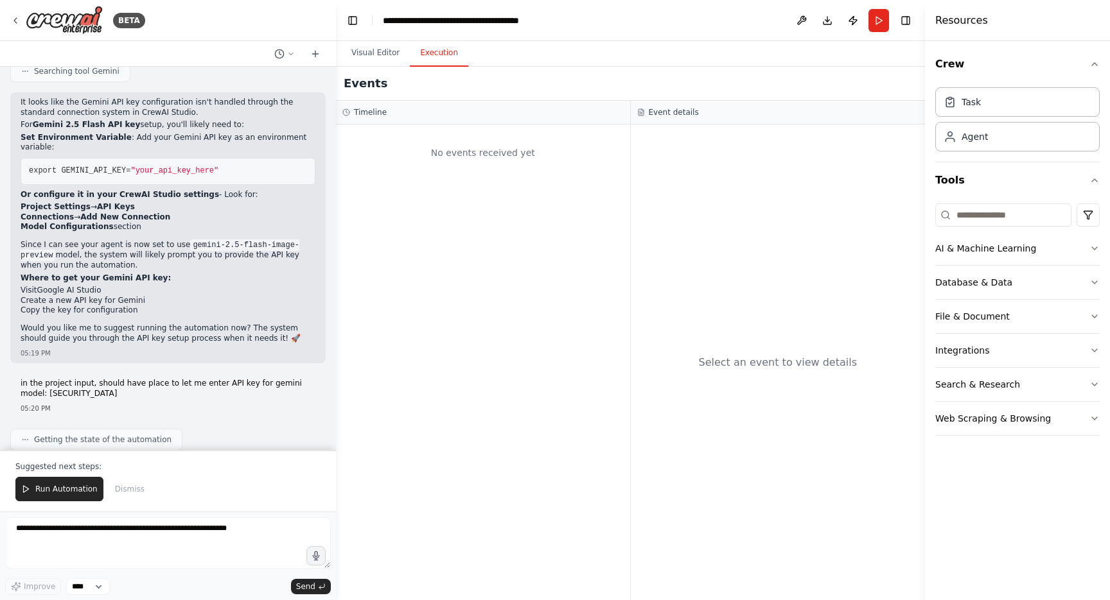
click at [419, 57] on button "Execution" at bounding box center [439, 53] width 58 height 27
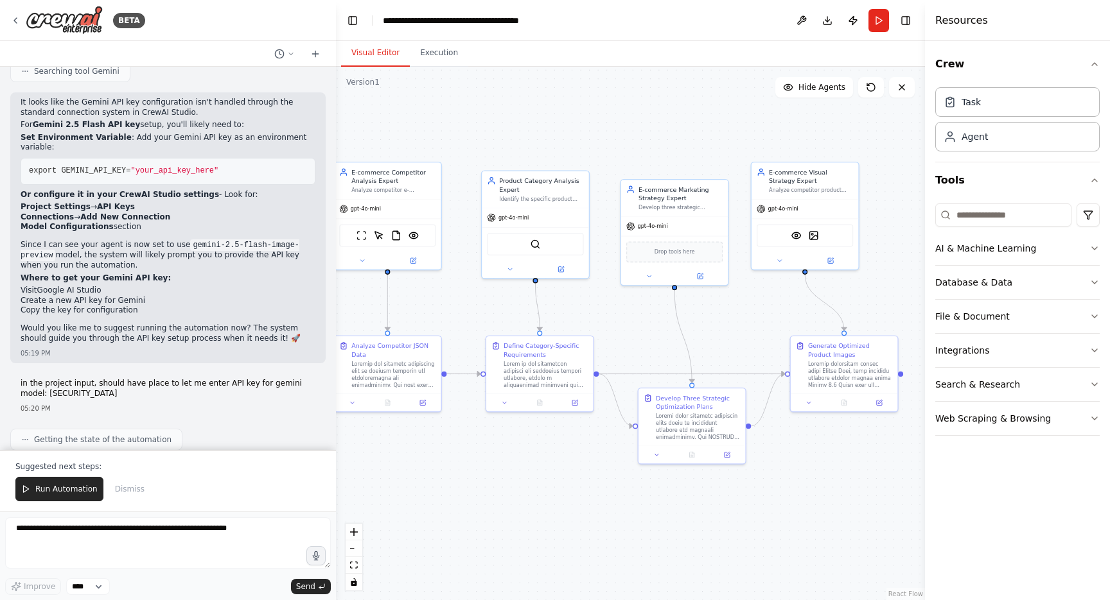
click at [390, 62] on button "Visual Editor" at bounding box center [375, 53] width 69 height 27
click at [801, 21] on button at bounding box center [801, 20] width 21 height 23
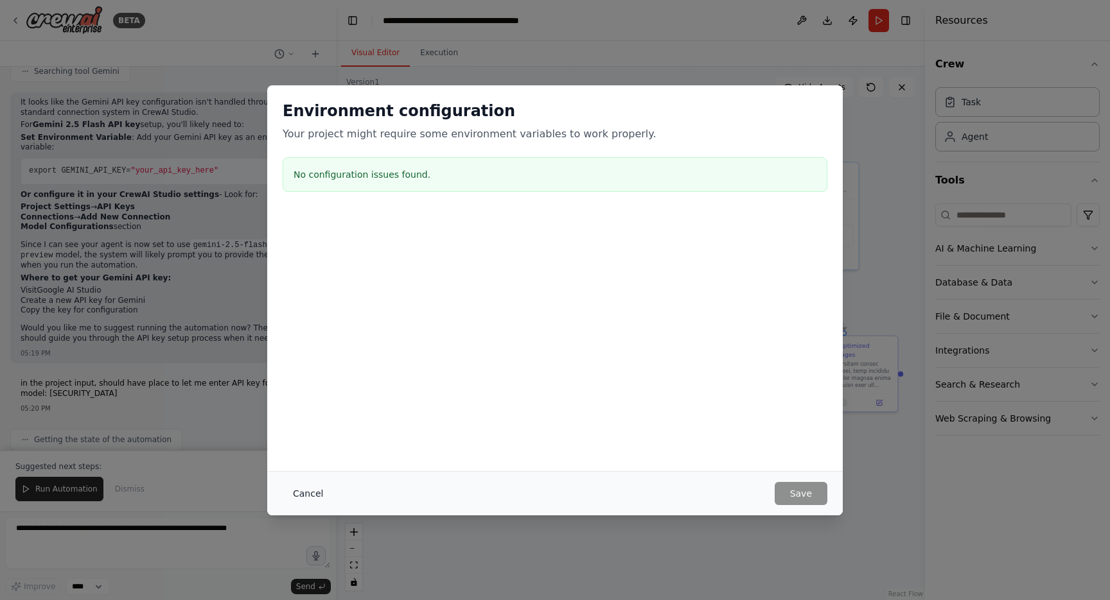
click at [300, 494] on button "Cancel" at bounding box center [308, 493] width 51 height 23
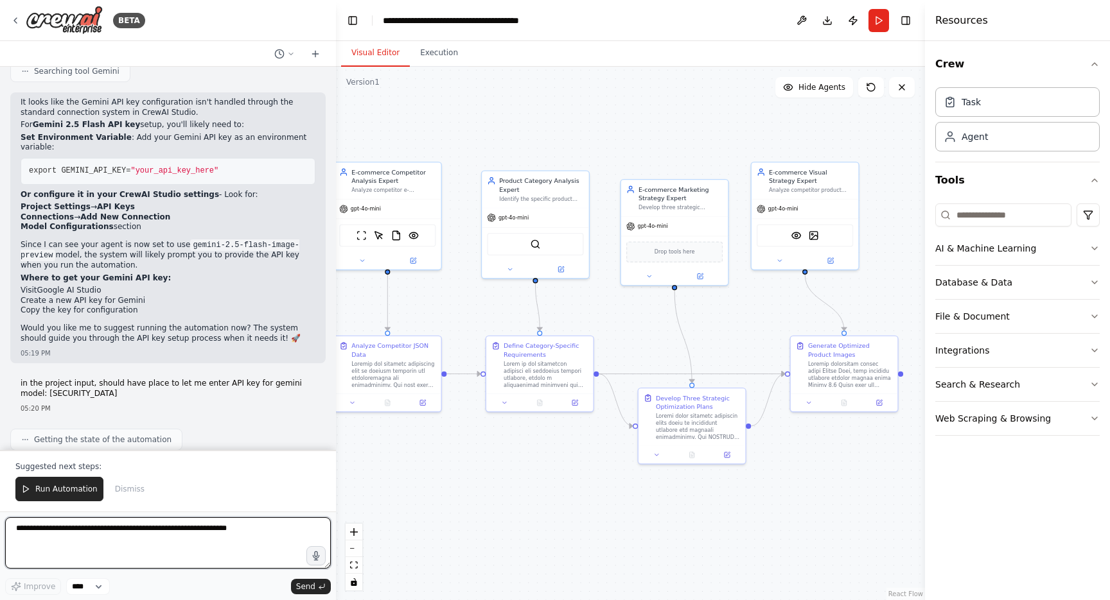
click at [208, 542] on textarea at bounding box center [168, 543] width 326 height 51
drag, startPoint x: 208, startPoint y: 542, endPoint x: 259, endPoint y: 539, distance: 50.8
click at [259, 539] on textarea "**********" at bounding box center [168, 543] width 326 height 51
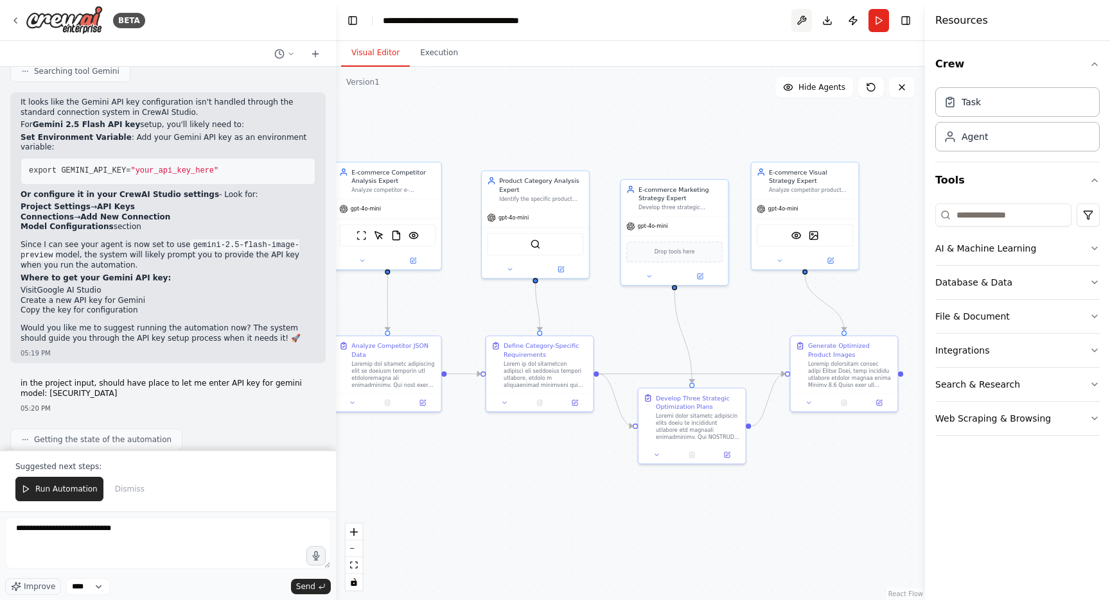
click at [806, 24] on button at bounding box center [801, 20] width 21 height 23
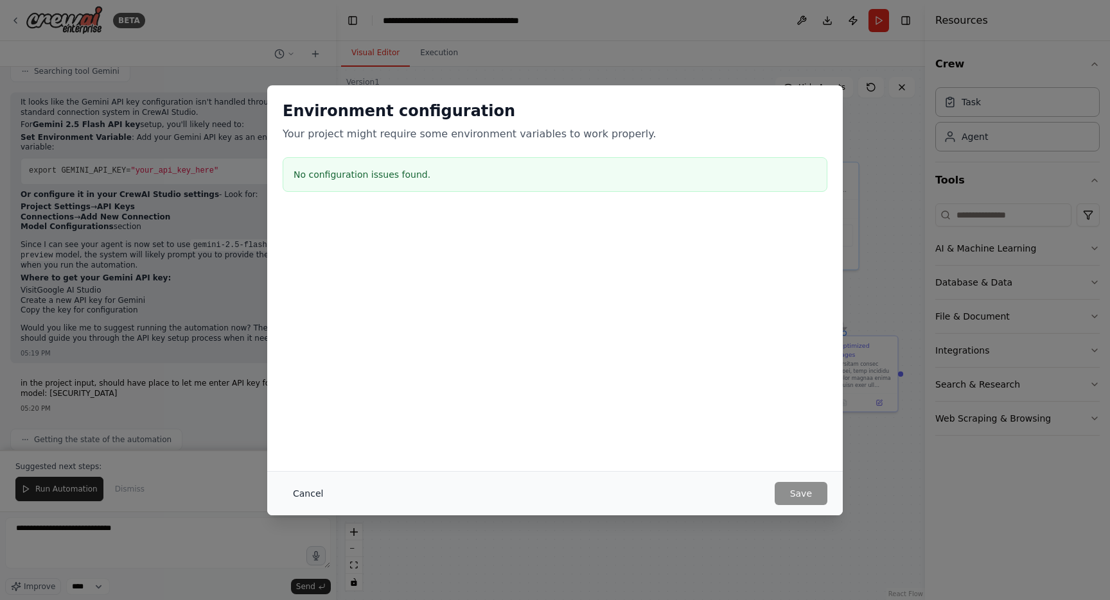
click at [298, 493] on button "Cancel" at bounding box center [308, 493] width 51 height 23
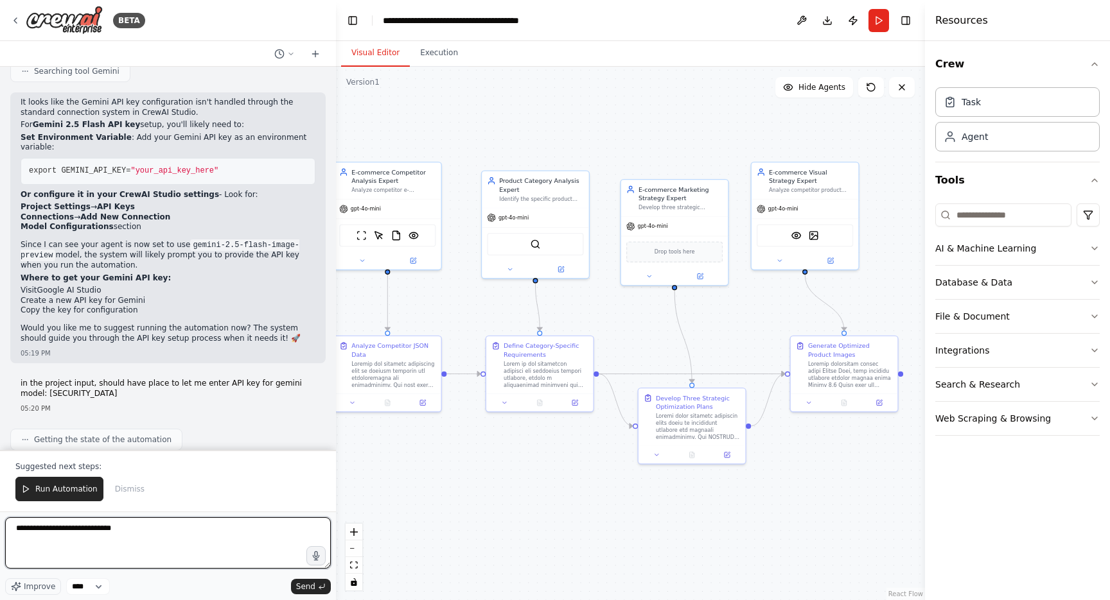
click at [205, 537] on textarea "**********" at bounding box center [168, 543] width 326 height 51
type textarea "**********"
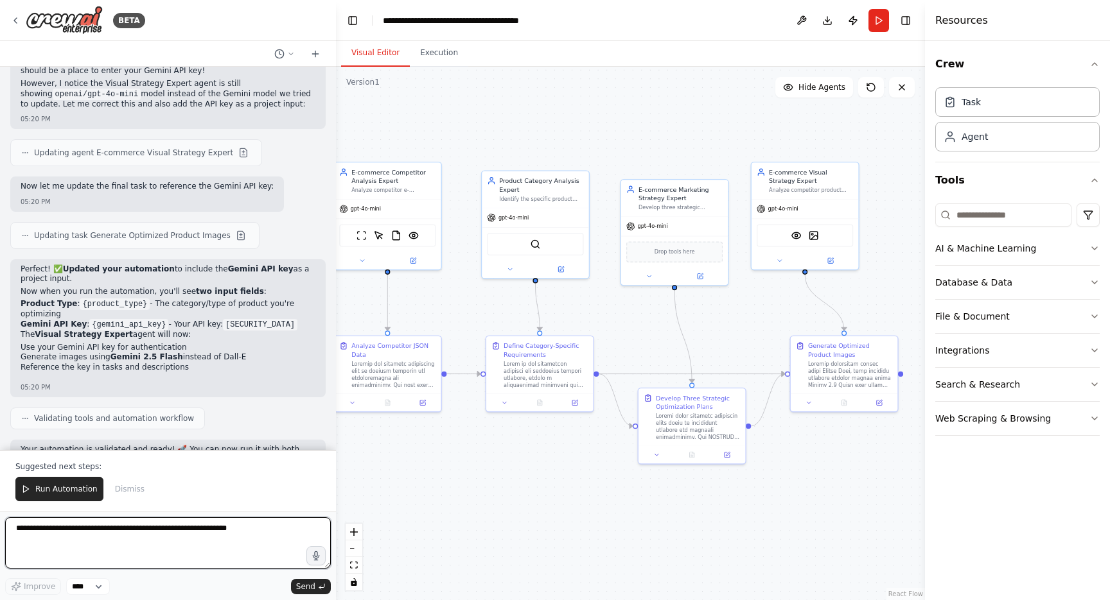
scroll to position [18773, 0]
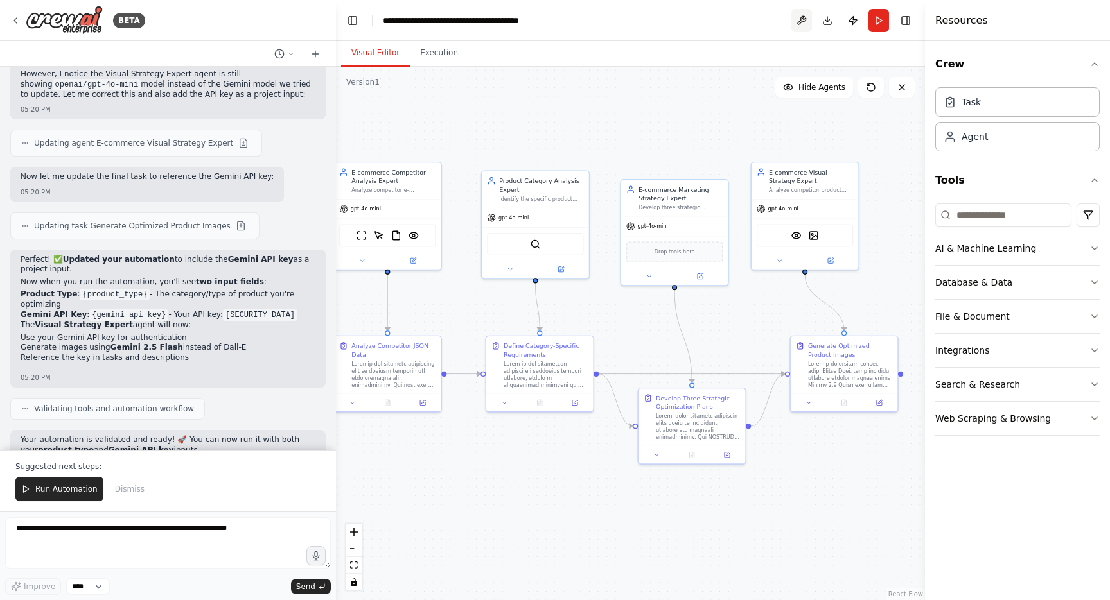
click at [798, 24] on button at bounding box center [801, 20] width 21 height 23
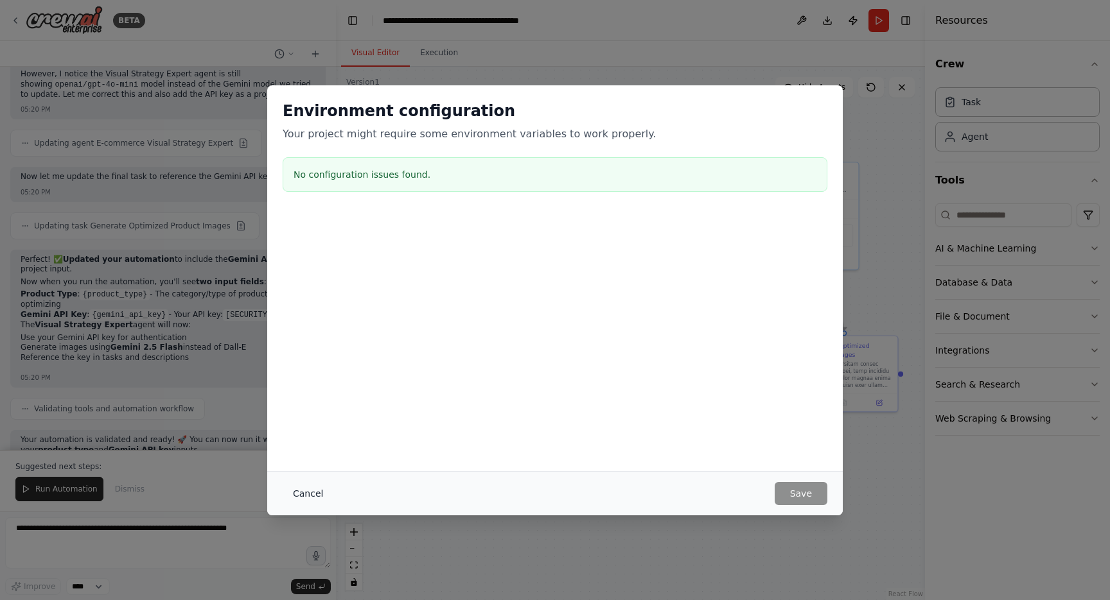
click at [300, 503] on button "Cancel" at bounding box center [308, 493] width 51 height 23
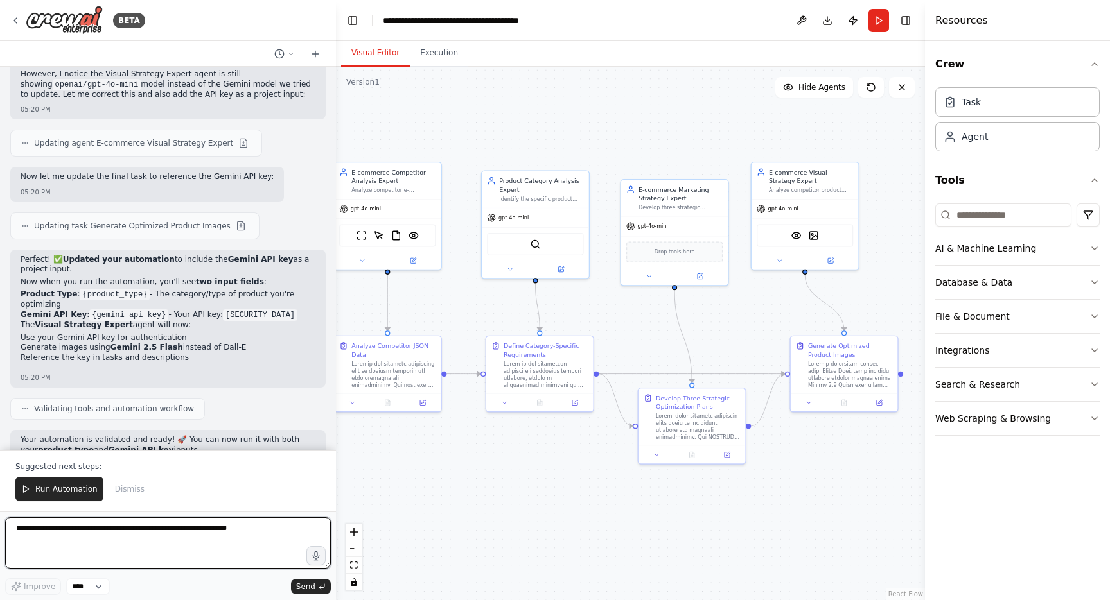
click at [161, 541] on textarea at bounding box center [168, 543] width 326 height 51
type textarea "*"
type textarea "**********"
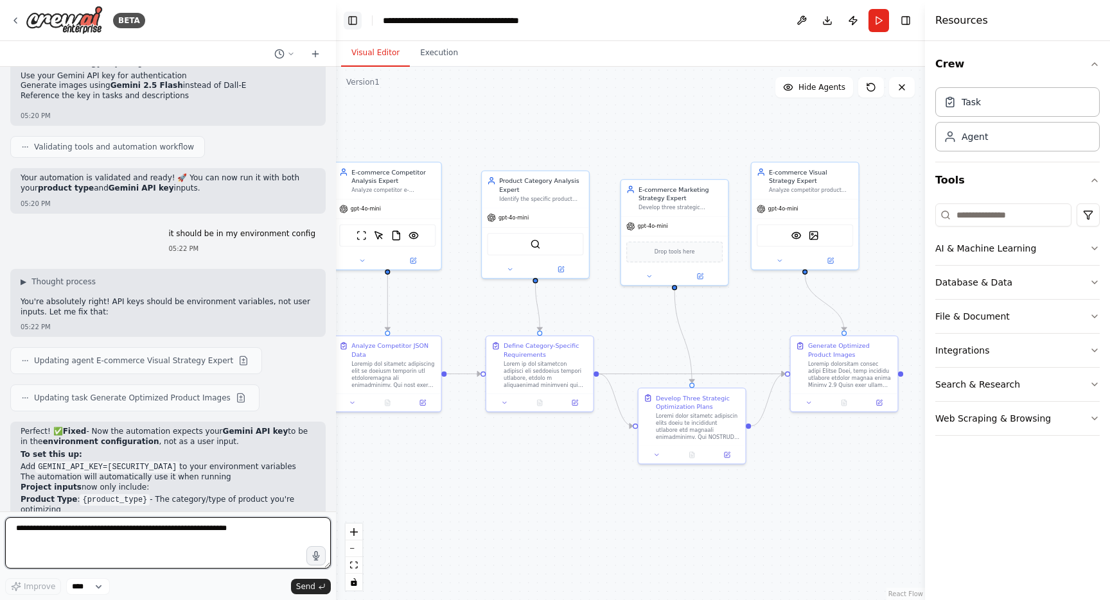
scroll to position [19034, 0]
click at [802, 11] on button at bounding box center [801, 20] width 21 height 23
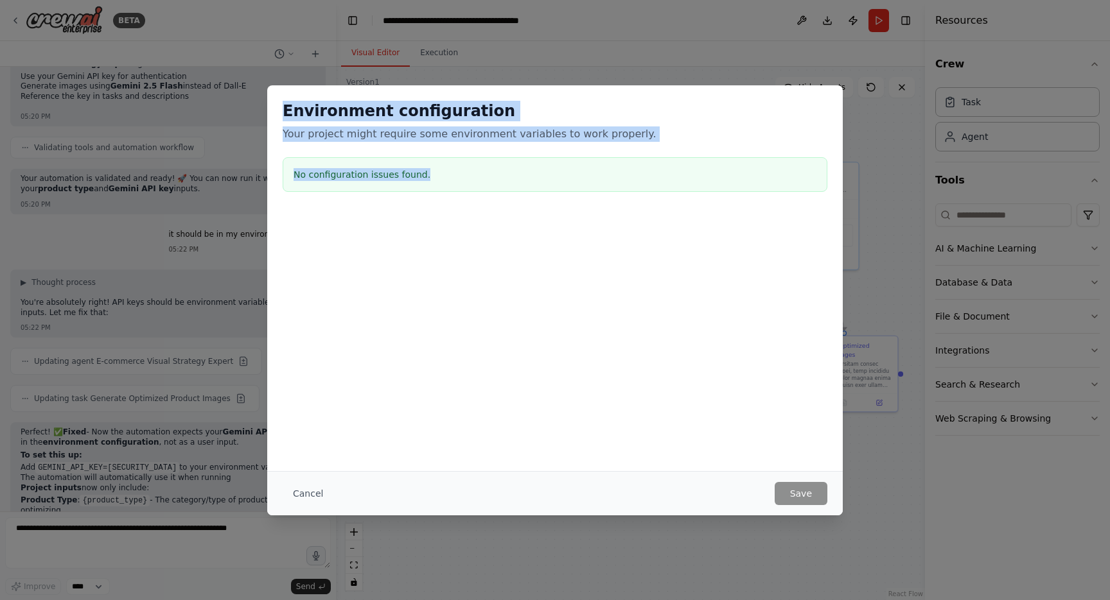
drag, startPoint x: 286, startPoint y: 101, endPoint x: 442, endPoint y: 193, distance: 180.5
click at [442, 193] on div "Environment configuration Your project might require some environment variables…" at bounding box center [554, 148] width 575 height 127
copy div "Environment configuration Your project might require some environment variables…"
click at [311, 498] on button "Cancel" at bounding box center [308, 493] width 51 height 23
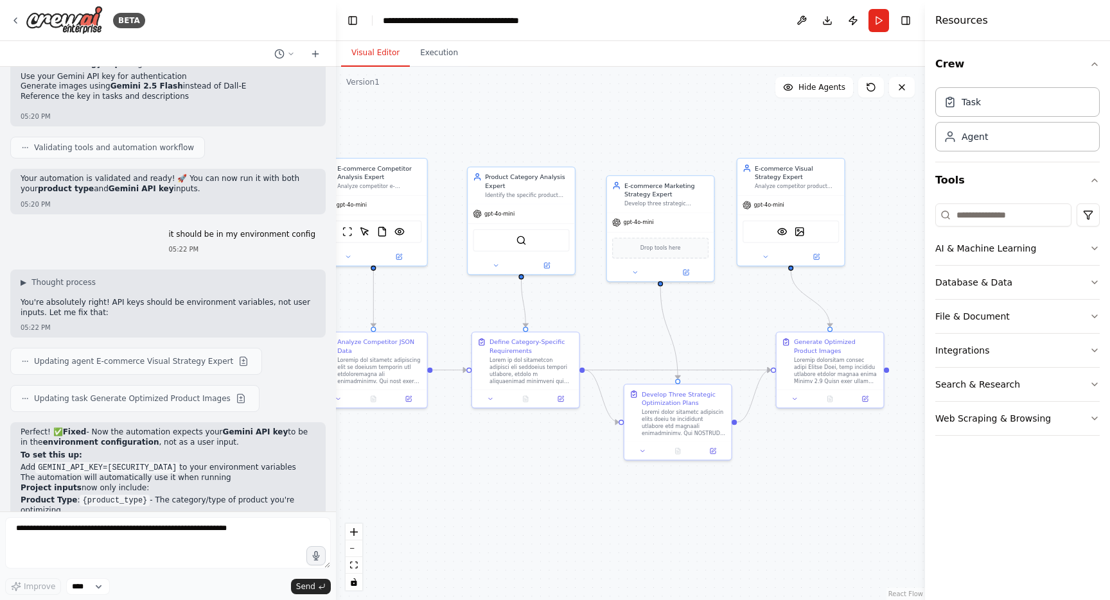
drag, startPoint x: 825, startPoint y: 494, endPoint x: 811, endPoint y: 491, distance: 14.6
click at [811, 491] on div ".deletable-edge-delete-btn { width: 20px; height: 20px; border: 0px solid #ffff…" at bounding box center [630, 334] width 589 height 534
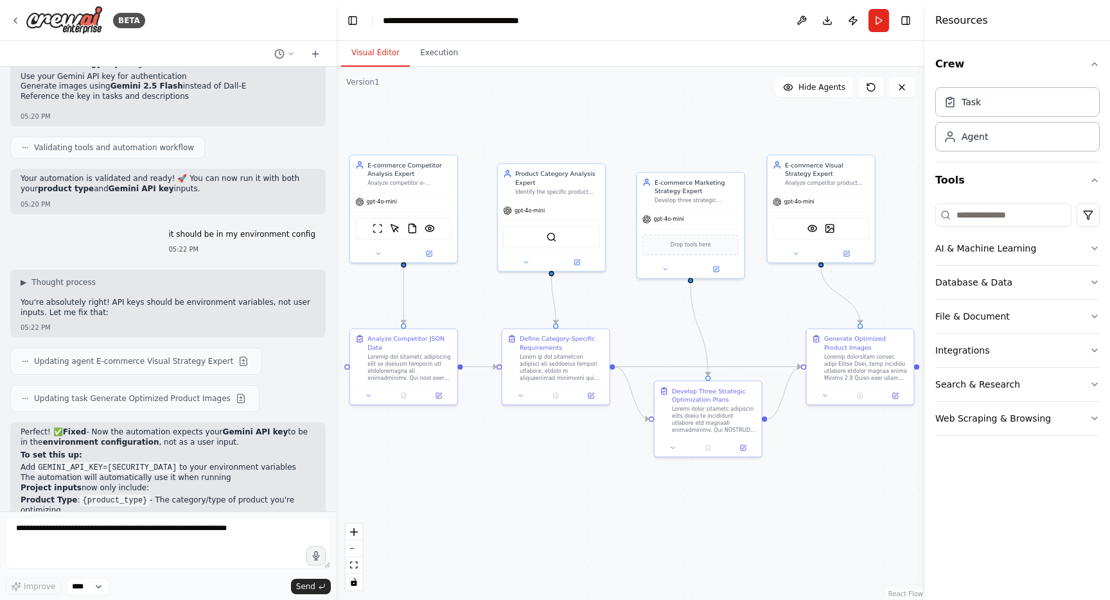
drag, startPoint x: 459, startPoint y: 451, endPoint x: 489, endPoint y: 448, distance: 30.4
click at [489, 448] on div ".deletable-edge-delete-btn { width: 20px; height: 20px; border: 0px solid #ffff…" at bounding box center [630, 334] width 589 height 534
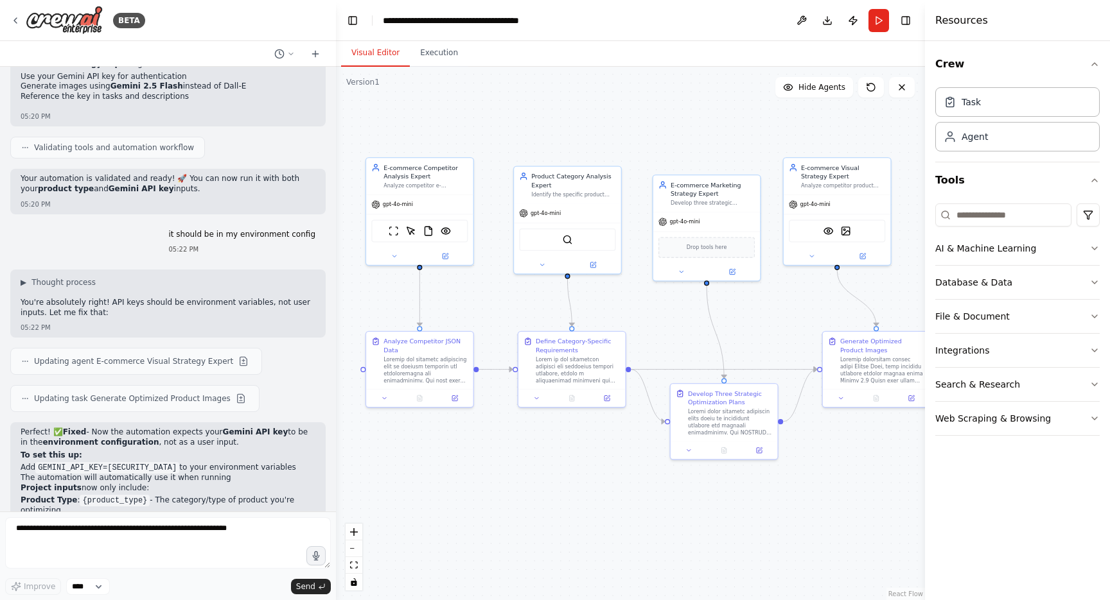
drag, startPoint x: 380, startPoint y: 288, endPoint x: 394, endPoint y: 291, distance: 14.4
click at [395, 291] on div ".deletable-edge-delete-btn { width: 20px; height: 20px; border: 0px solid #ffff…" at bounding box center [630, 334] width 589 height 534
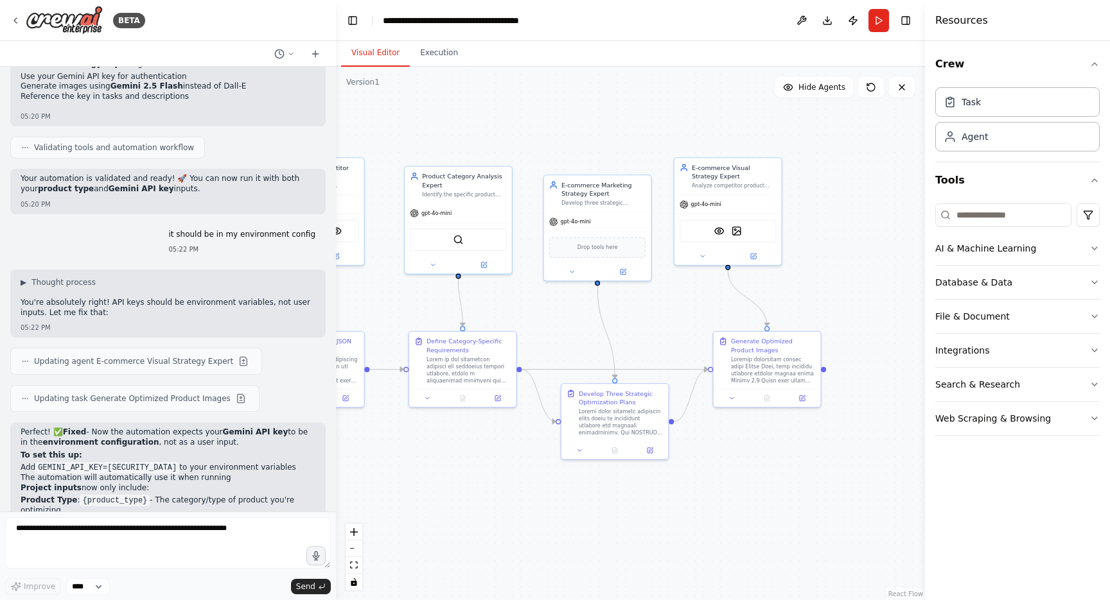
drag, startPoint x: 783, startPoint y: 509, endPoint x: 675, endPoint y: 509, distance: 108.5
click at [675, 509] on div ".deletable-edge-delete-btn { width: 20px; height: 20px; border: 0px solid #ffff…" at bounding box center [630, 334] width 589 height 534
click at [965, 310] on div "File & Document" at bounding box center [972, 316] width 74 height 13
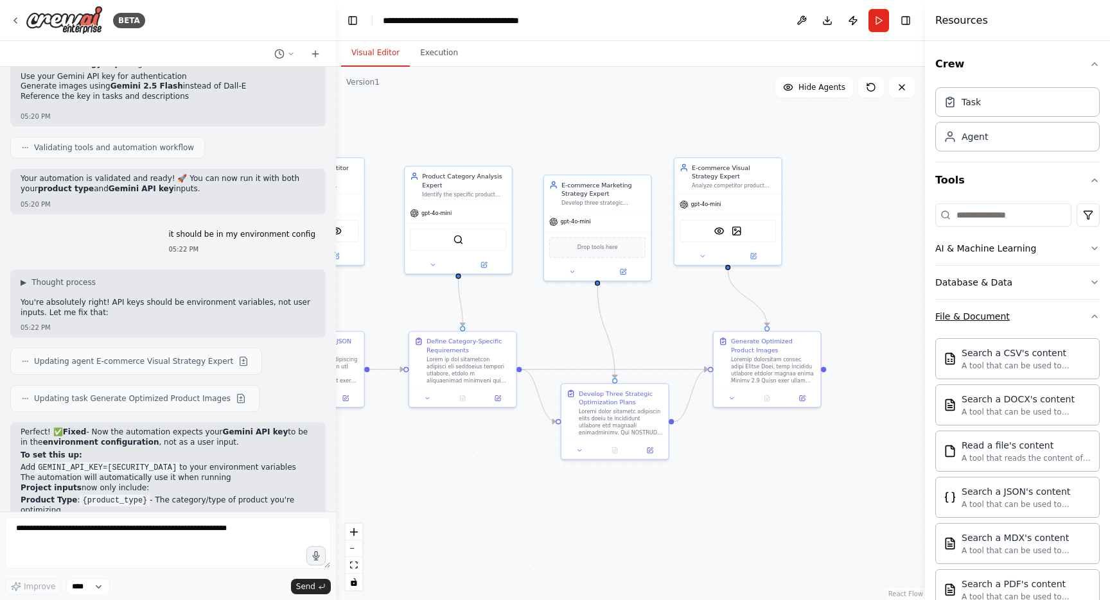
click at [965, 310] on div "File & Document" at bounding box center [972, 316] width 74 height 13
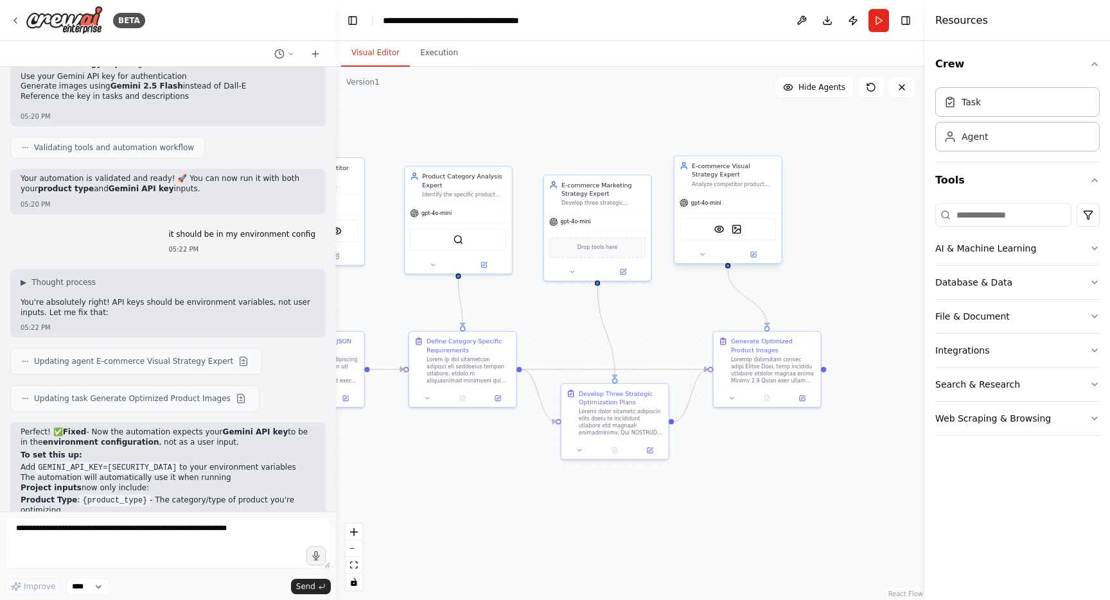
click at [711, 234] on div "VisionTool DallETool" at bounding box center [727, 229] width 96 height 22
click at [708, 254] on button at bounding box center [701, 254] width 49 height 10
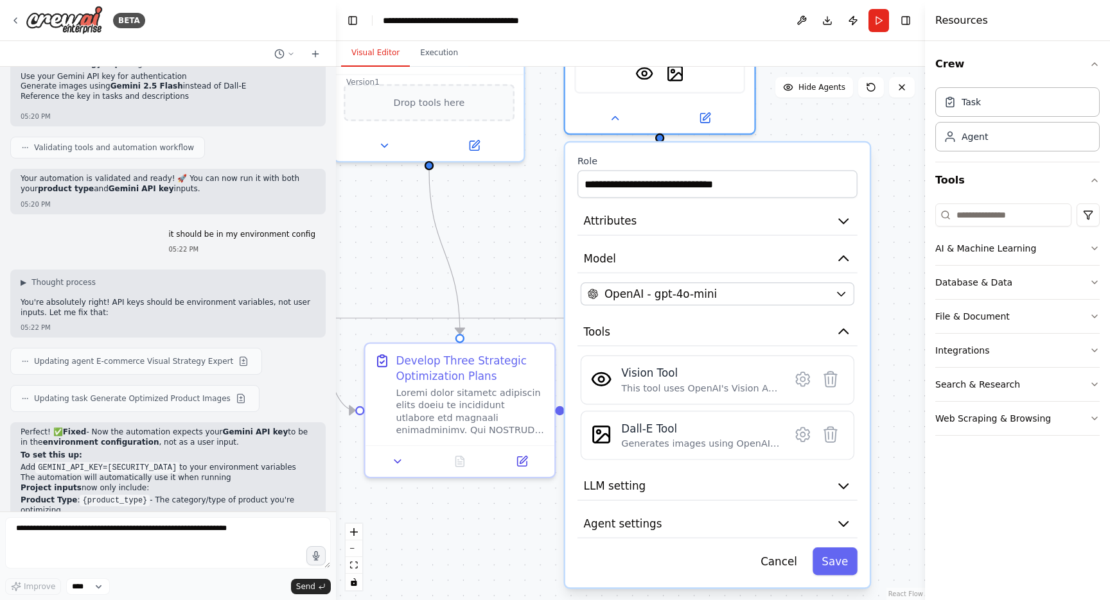
drag, startPoint x: 603, startPoint y: 349, endPoint x: 530, endPoint y: 276, distance: 103.1
click at [530, 275] on div ".deletable-edge-delete-btn { width: 20px; height: 20px; border: 0px solid #ffff…" at bounding box center [630, 334] width 589 height 534
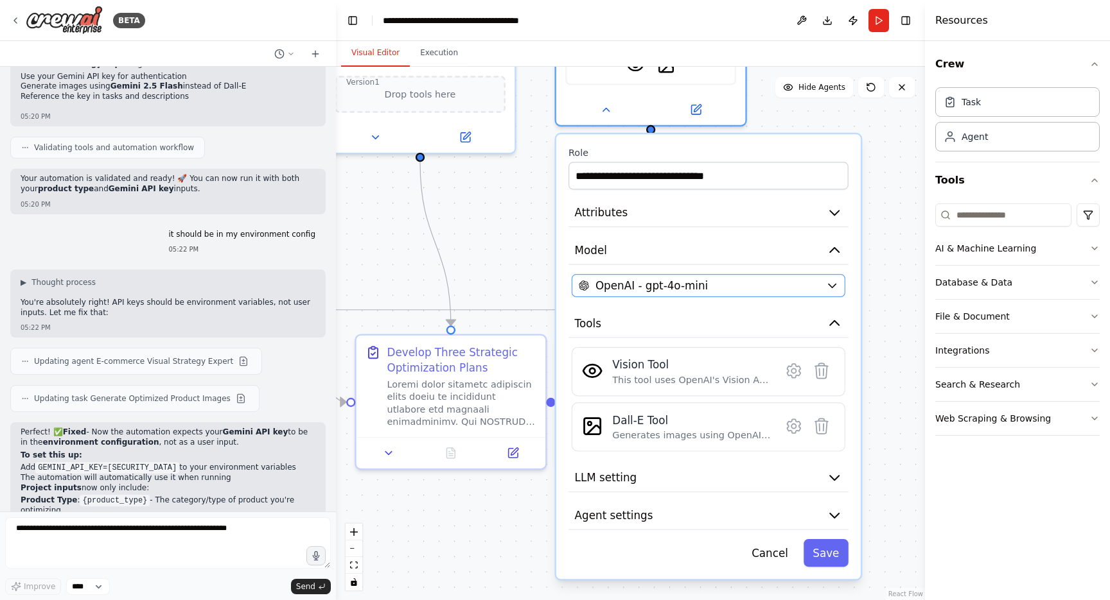
click at [806, 290] on div "OpenAI - gpt-4o-mini" at bounding box center [699, 285] width 241 height 15
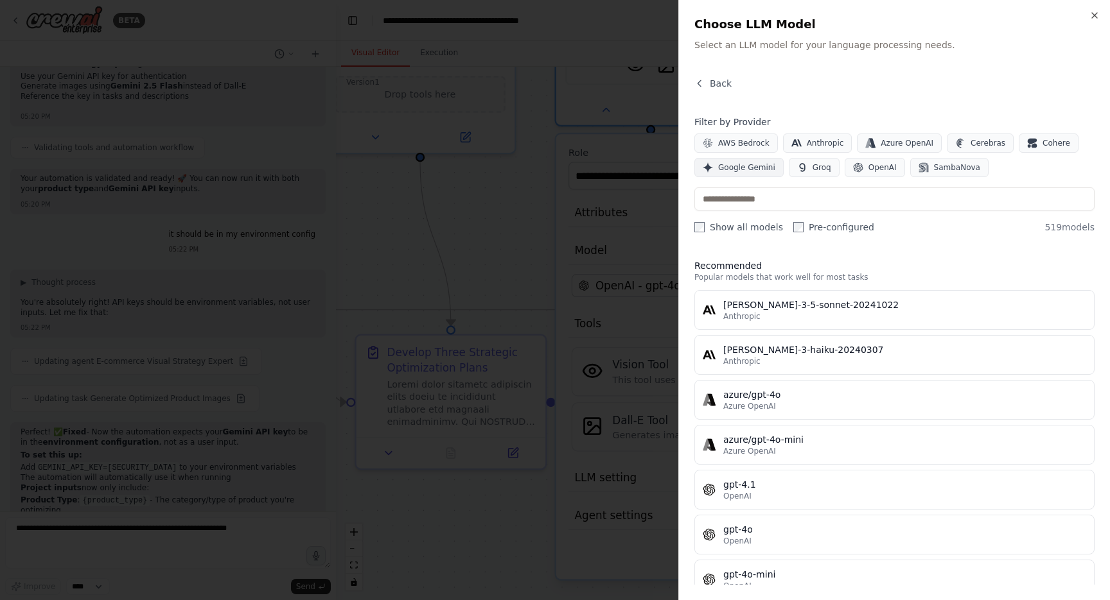
click at [764, 172] on span "Google Gemini" at bounding box center [746, 167] width 57 height 10
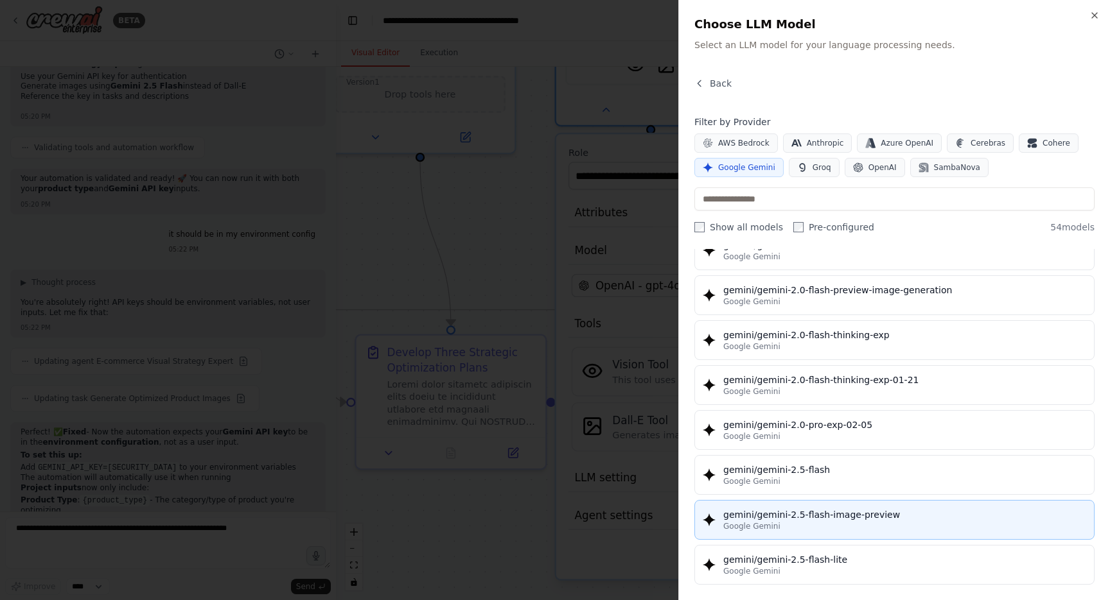
scroll to position [911, 0]
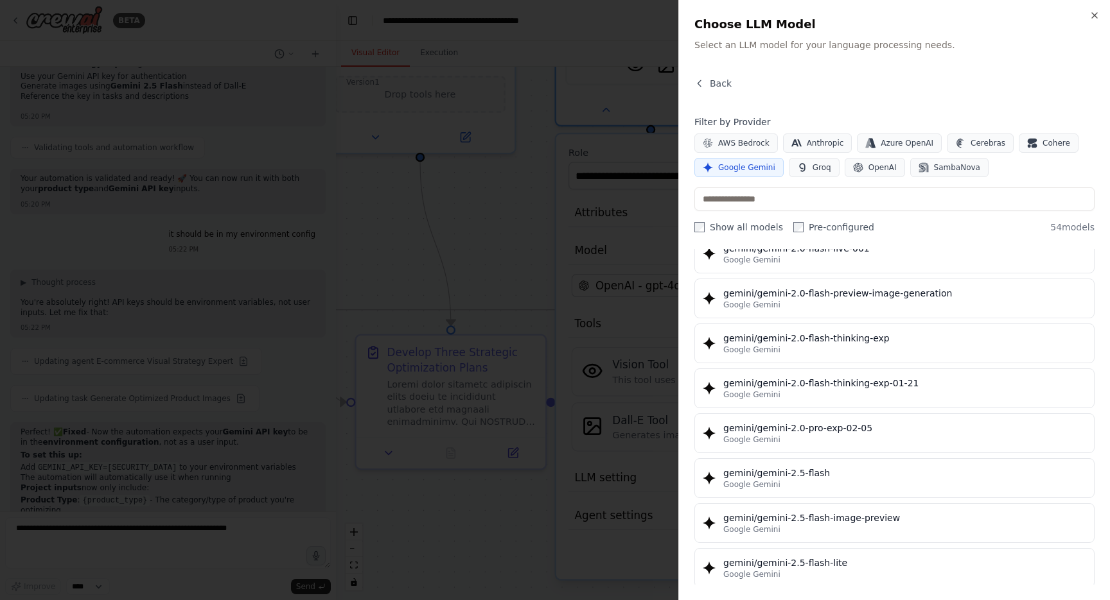
click at [200, 308] on div at bounding box center [555, 300] width 1110 height 600
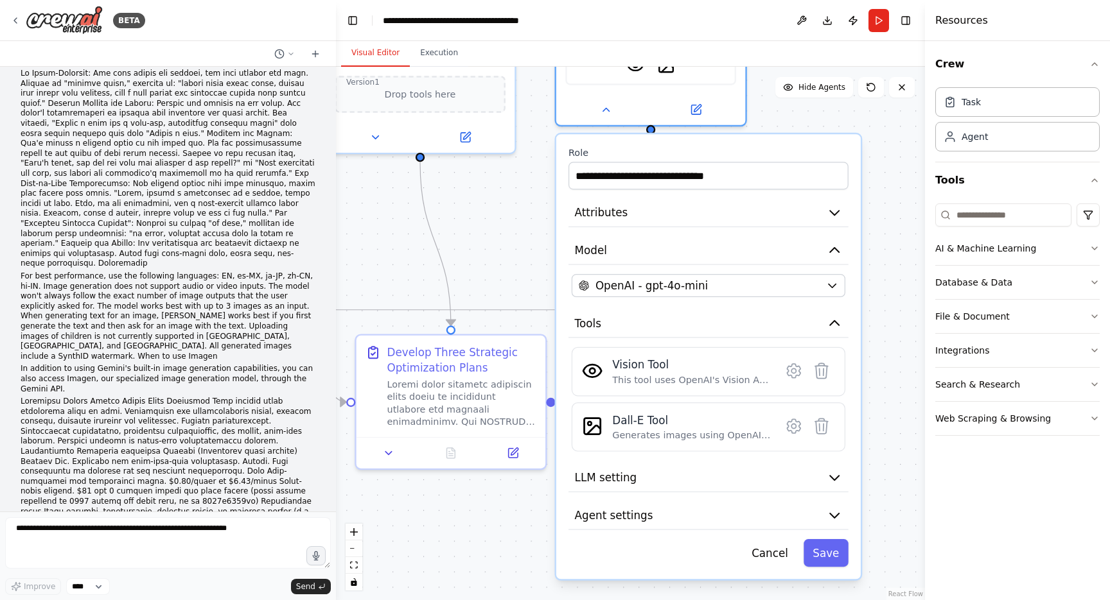
scroll to position [17211, 0]
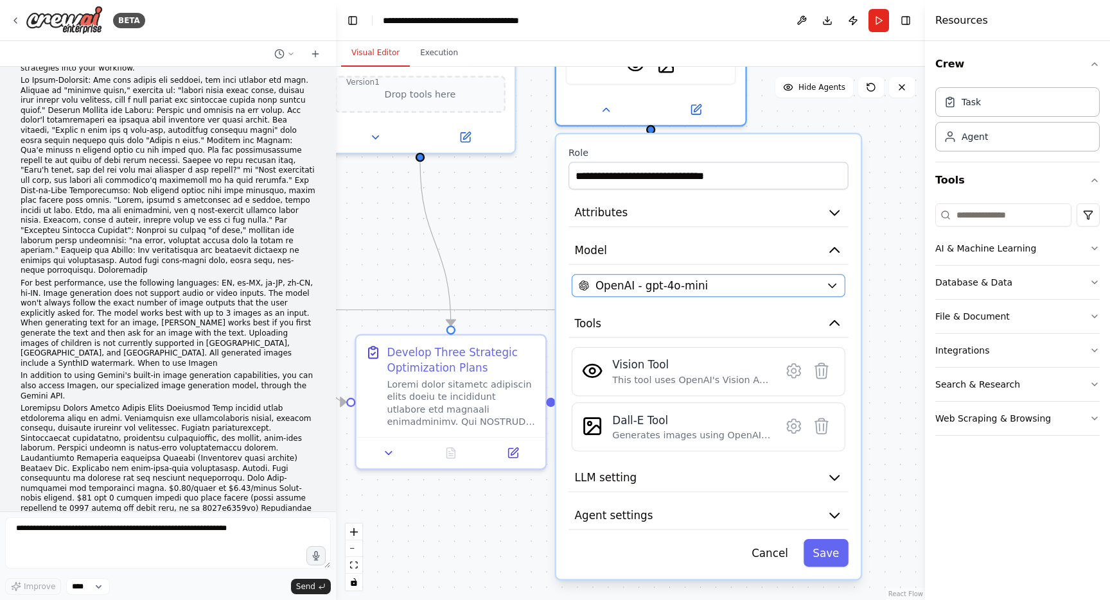
click at [702, 285] on span "OpenAI - gpt-4o-mini" at bounding box center [651, 285] width 112 height 15
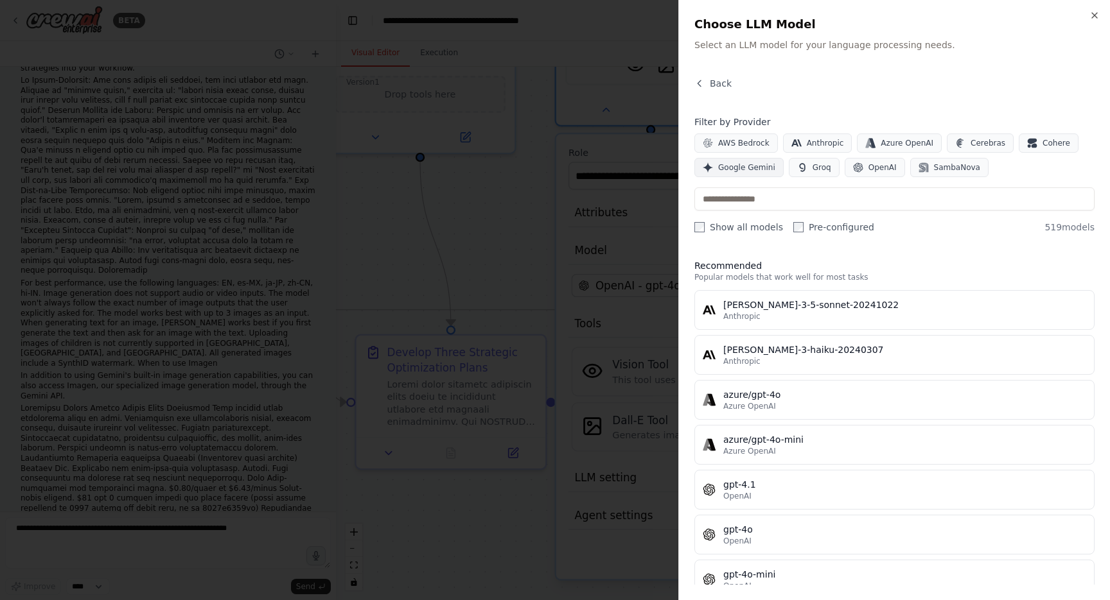
click at [751, 171] on span "Google Gemini" at bounding box center [746, 167] width 57 height 10
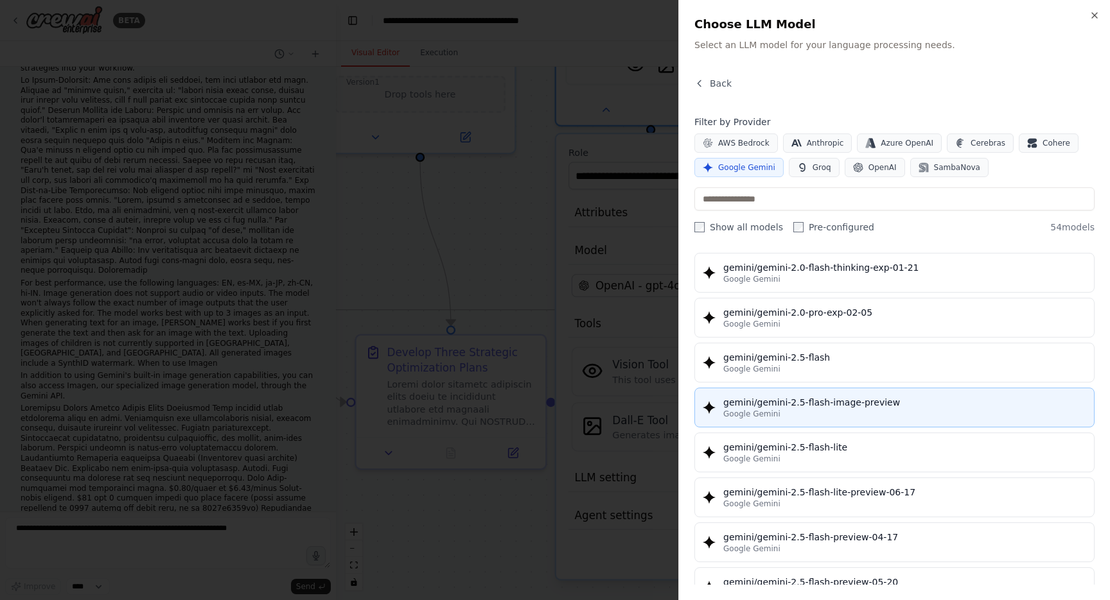
scroll to position [1069, 0]
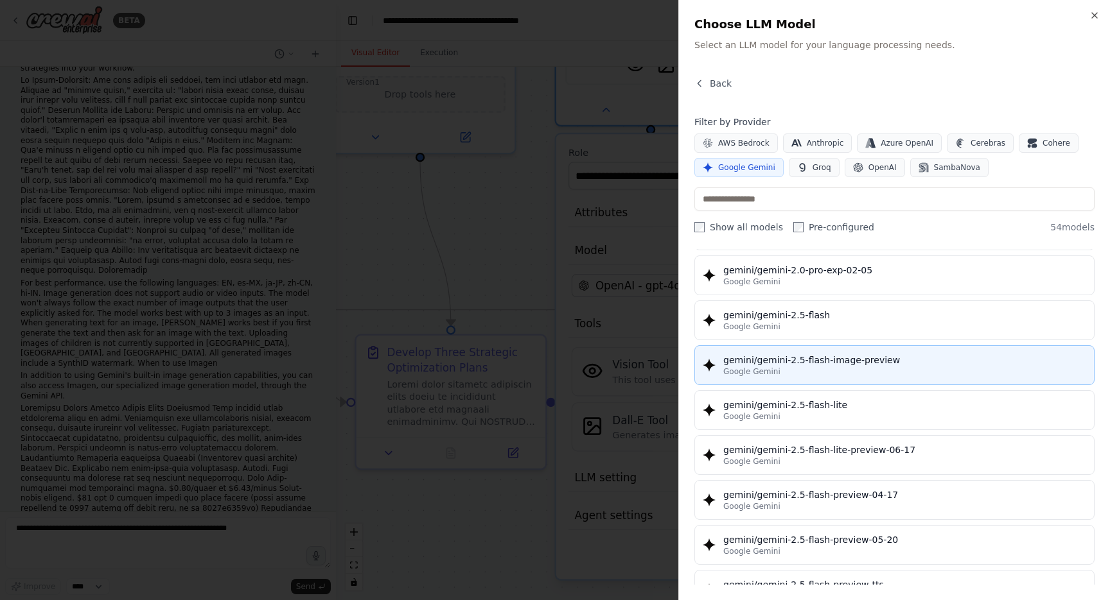
click at [820, 360] on div "gemini/gemini-2.5-flash-image-preview" at bounding box center [904, 360] width 363 height 13
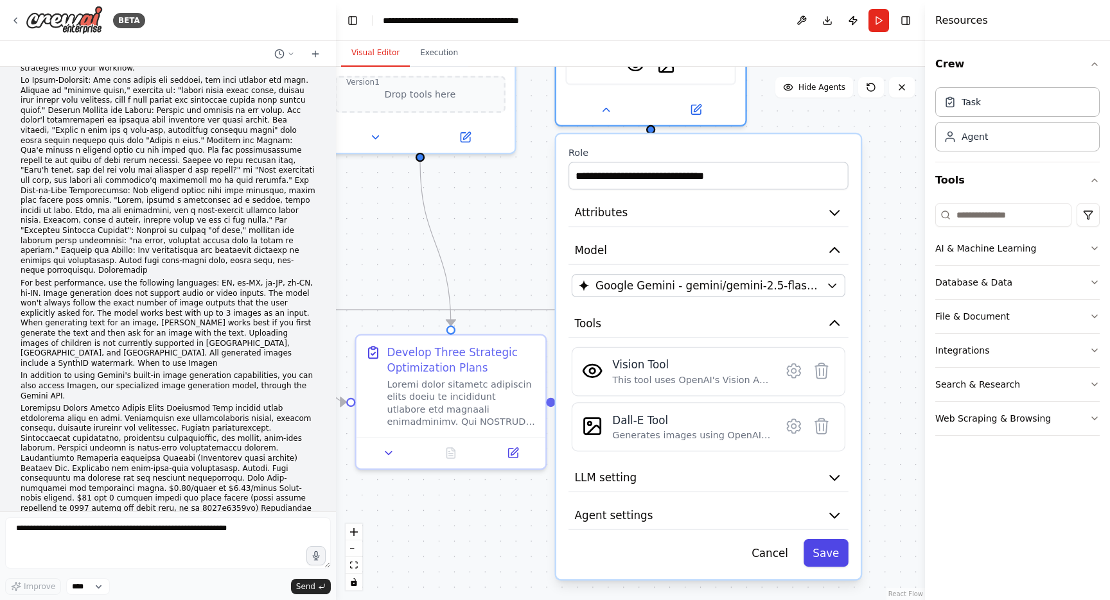
click at [838, 556] on button "Save" at bounding box center [825, 553] width 45 height 28
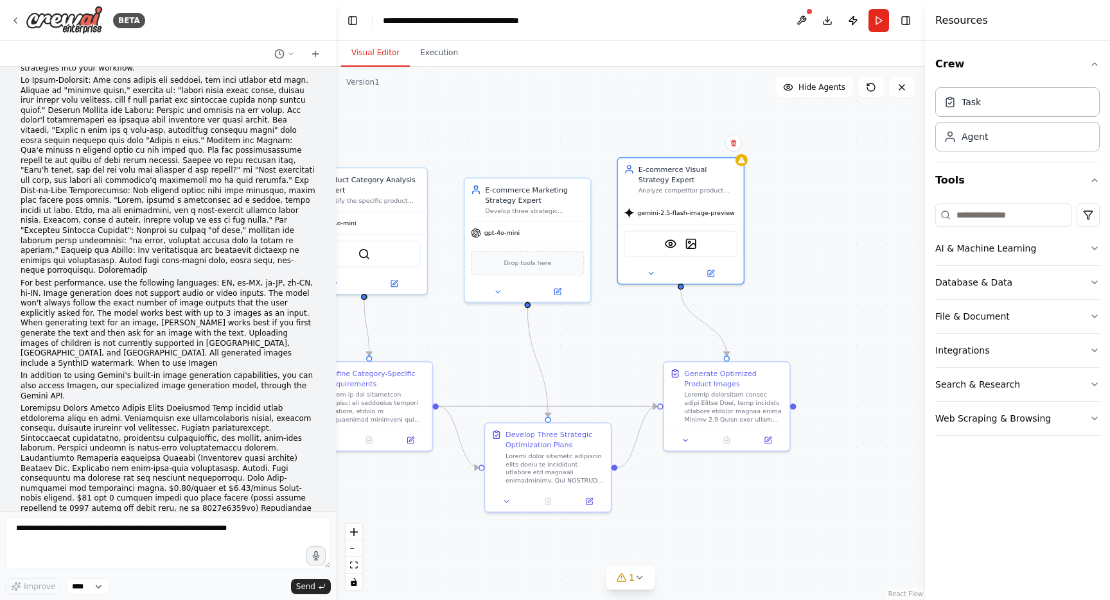
drag, startPoint x: 809, startPoint y: 316, endPoint x: 809, endPoint y: 340, distance: 24.4
click at [809, 340] on div ".deletable-edge-delete-btn { width: 20px; height: 20px; border: 0px solid #ffff…" at bounding box center [630, 334] width 589 height 534
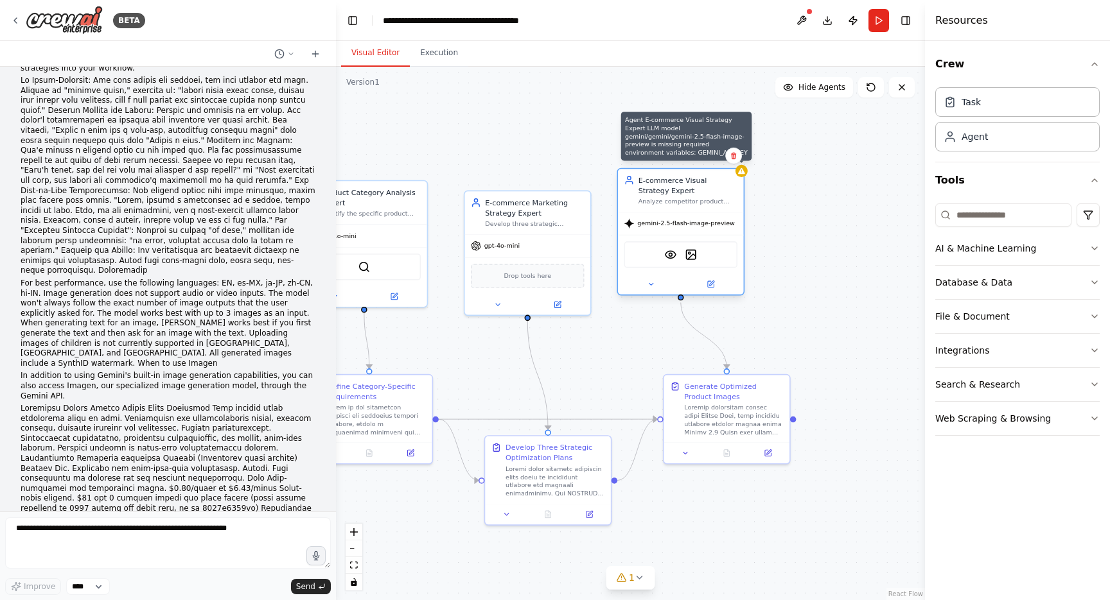
click at [742, 177] on div at bounding box center [741, 171] width 12 height 12
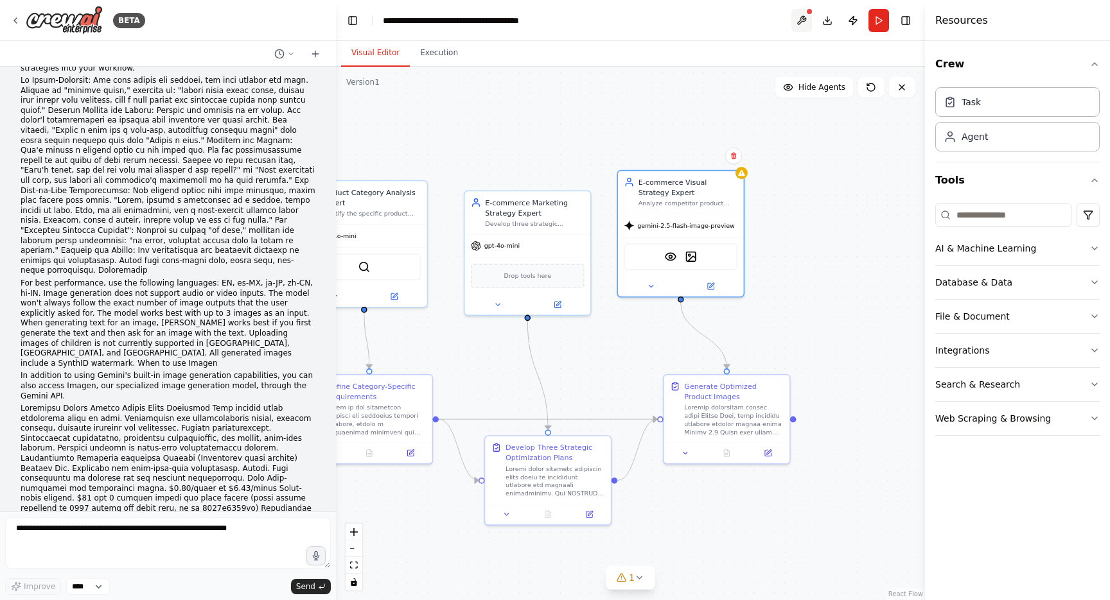
click at [798, 21] on button at bounding box center [801, 20] width 21 height 23
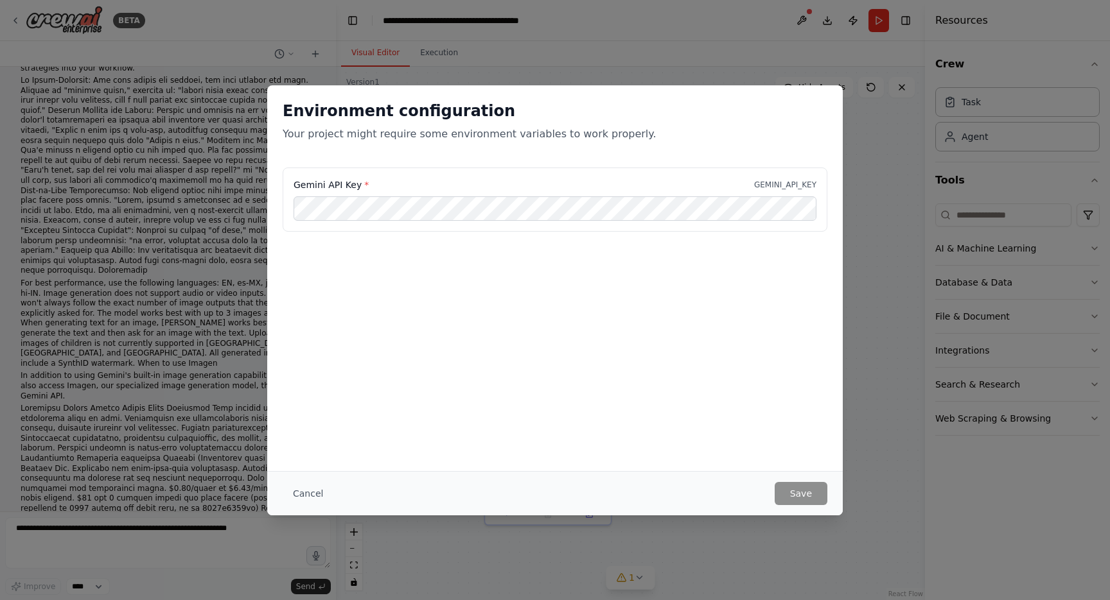
click at [35, 290] on div "Environment configuration Your project might require some environment variables…" at bounding box center [555, 300] width 1110 height 600
click at [90, 360] on div "Environment configuration Your project might require some environment variables…" at bounding box center [555, 300] width 1110 height 600
click at [308, 487] on button "Cancel" at bounding box center [308, 493] width 51 height 23
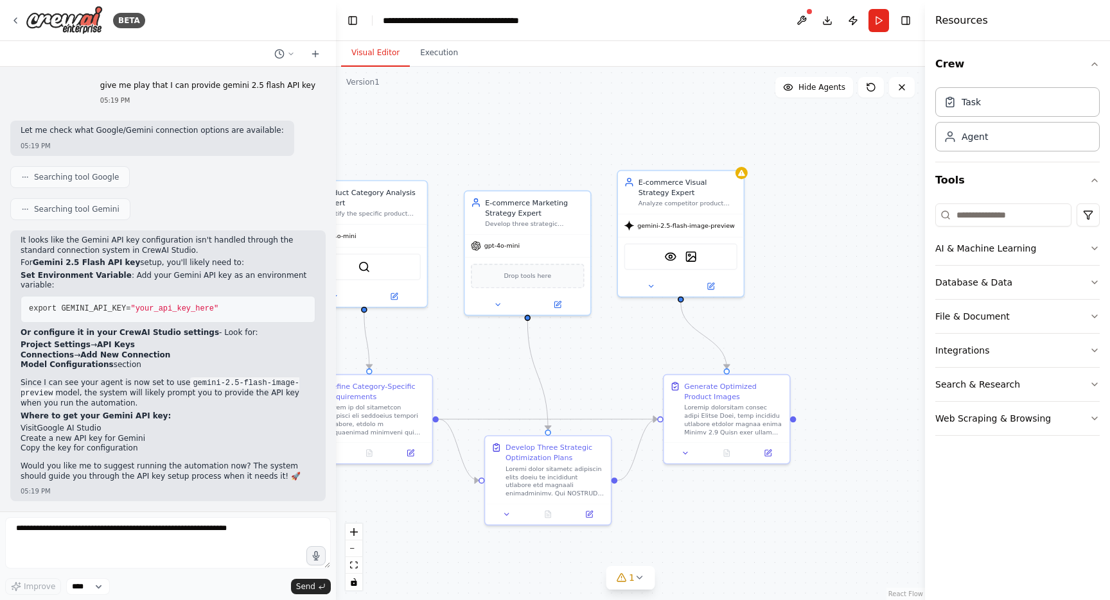
scroll to position [18215, 0]
drag, startPoint x: 26, startPoint y: 419, endPoint x: 194, endPoint y: 414, distance: 168.3
drag, startPoint x: 25, startPoint y: 421, endPoint x: 207, endPoint y: 419, distance: 182.4
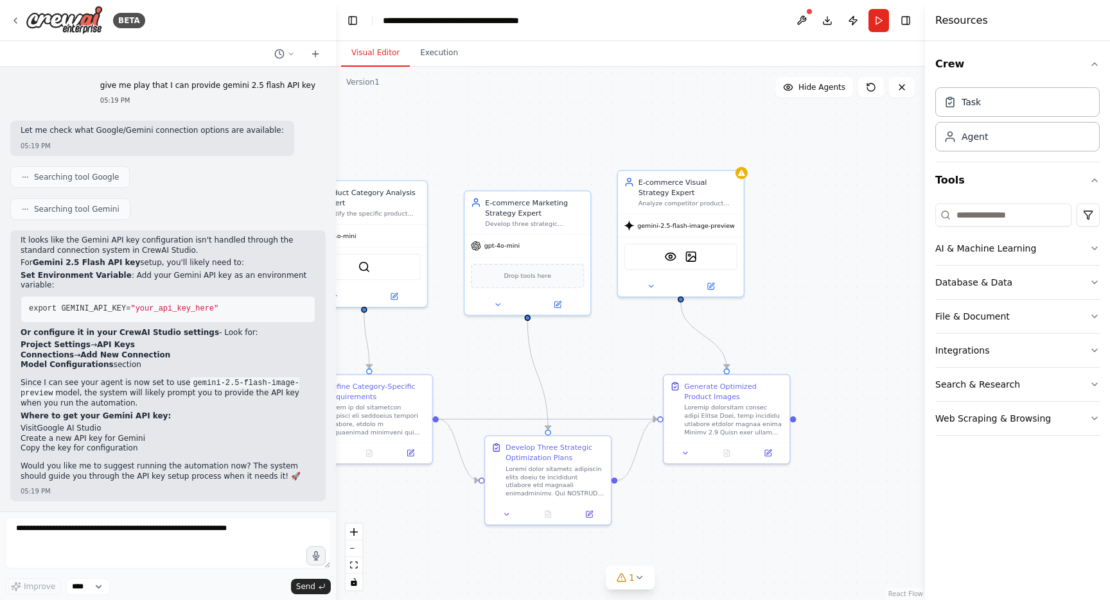
copy code "AIzaSyCm7wboJ3GBYlX-aS6qMQ1gQg_zyx-UK6E"
click at [794, 12] on button at bounding box center [801, 20] width 21 height 23
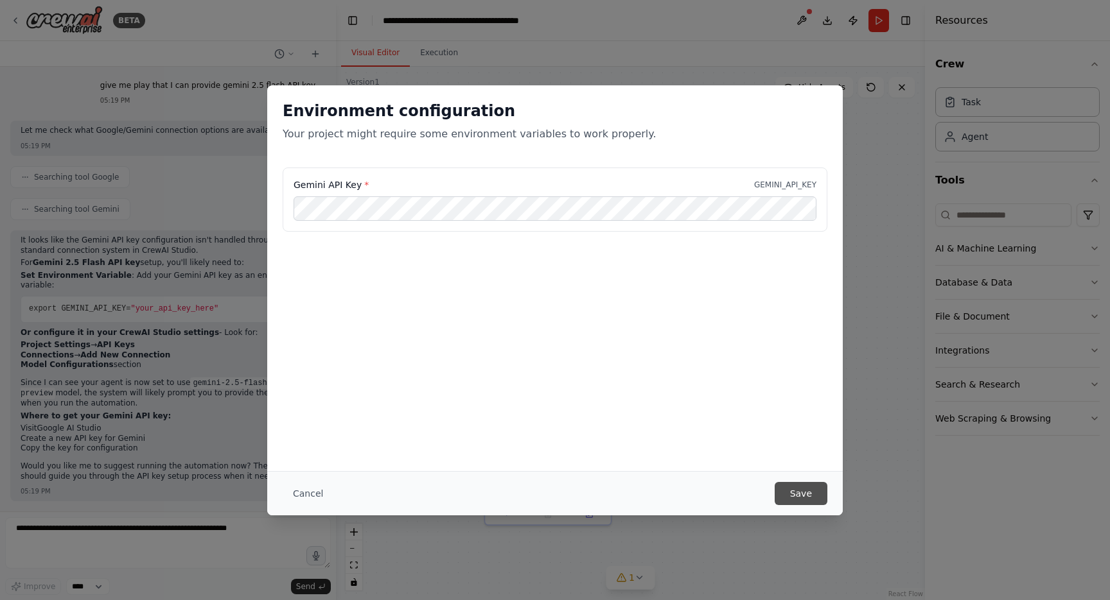
click at [800, 498] on button "Save" at bounding box center [800, 493] width 53 height 23
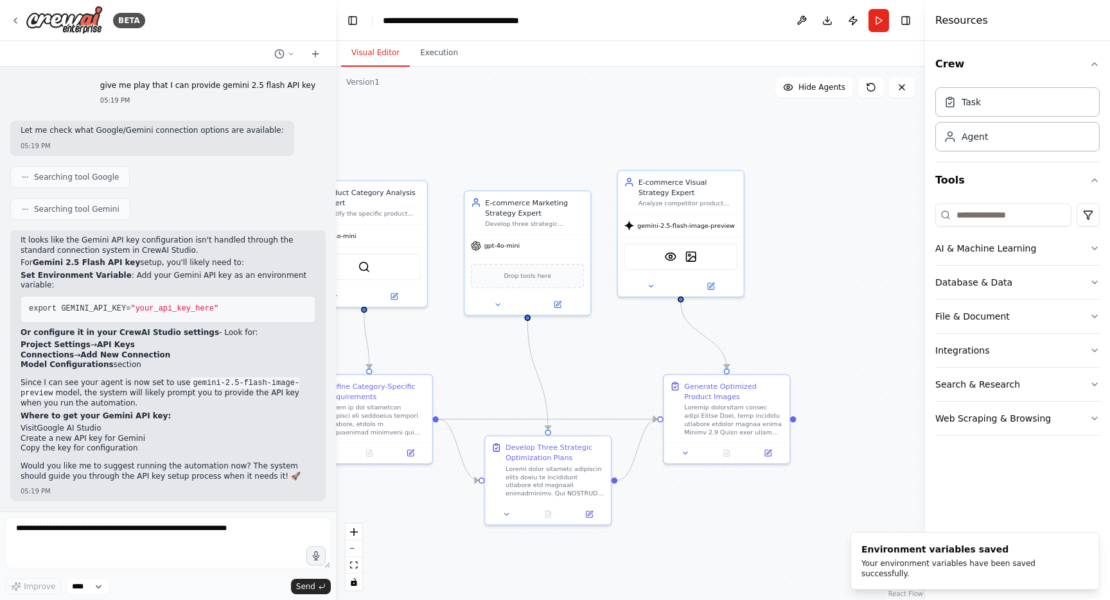
click at [808, 338] on div ".deletable-edge-delete-btn { width: 20px; height: 20px; border: 0px solid #ffff…" at bounding box center [630, 334] width 589 height 534
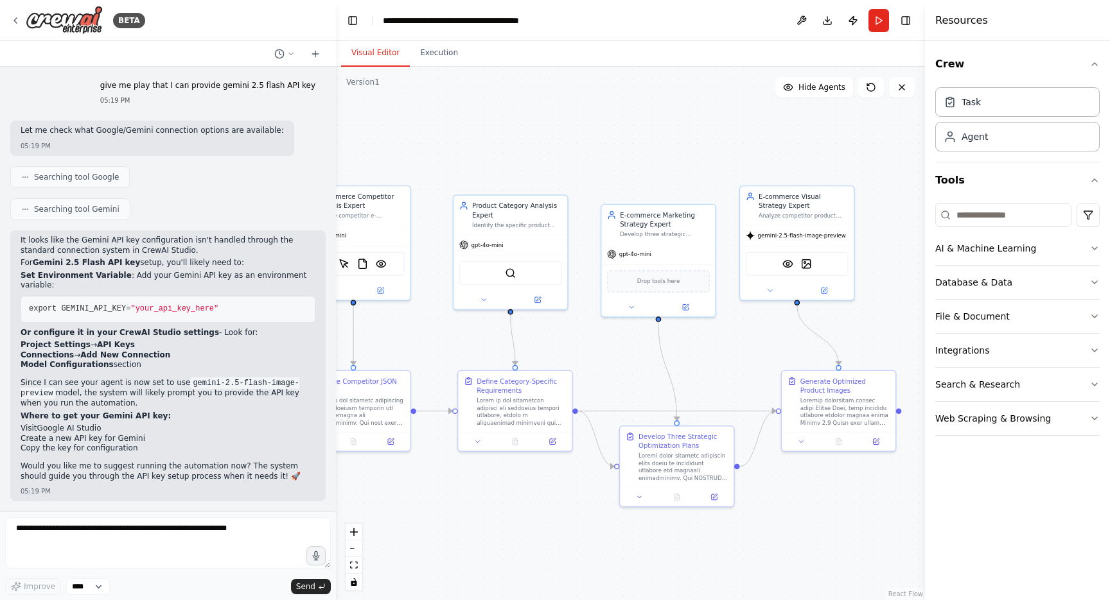
drag, startPoint x: 633, startPoint y: 356, endPoint x: 741, endPoint y: 353, distance: 108.6
click at [742, 353] on div ".deletable-edge-delete-btn { width: 20px; height: 20px; border: 0px solid #ffff…" at bounding box center [630, 334] width 589 height 534
drag, startPoint x: 473, startPoint y: 338, endPoint x: 457, endPoint y: 338, distance: 16.1
click at [457, 338] on div ".deletable-edge-delete-btn { width: 20px; height: 20px; border: 0px solid #ffff…" at bounding box center [630, 334] width 589 height 534
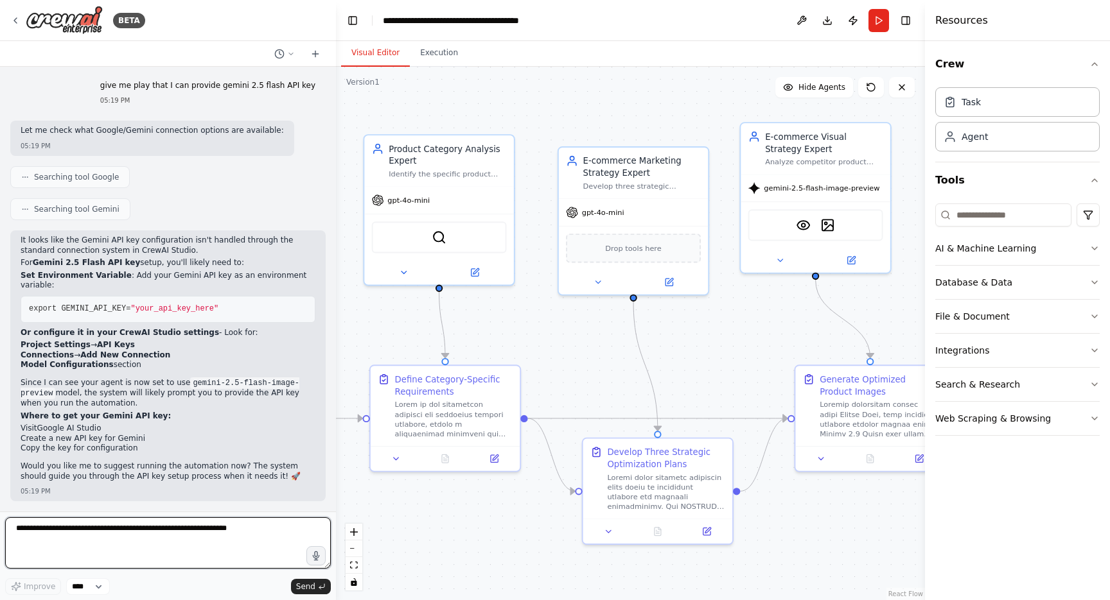
click at [140, 527] on textarea at bounding box center [168, 543] width 326 height 51
type textarea "**********"
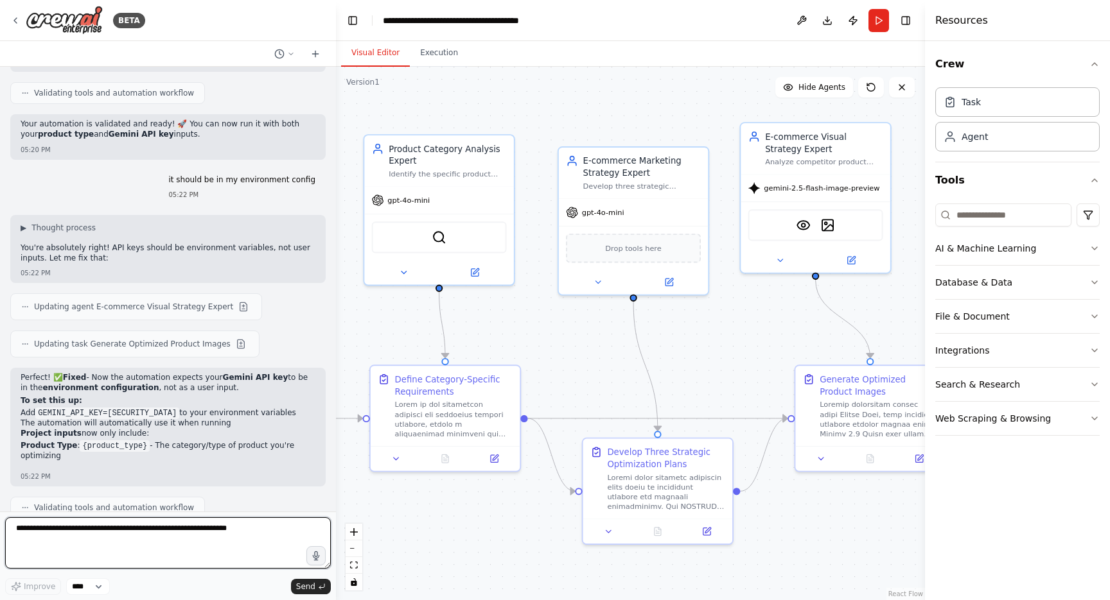
scroll to position [19034, 0]
